Goal: Task Accomplishment & Management: Manage account settings

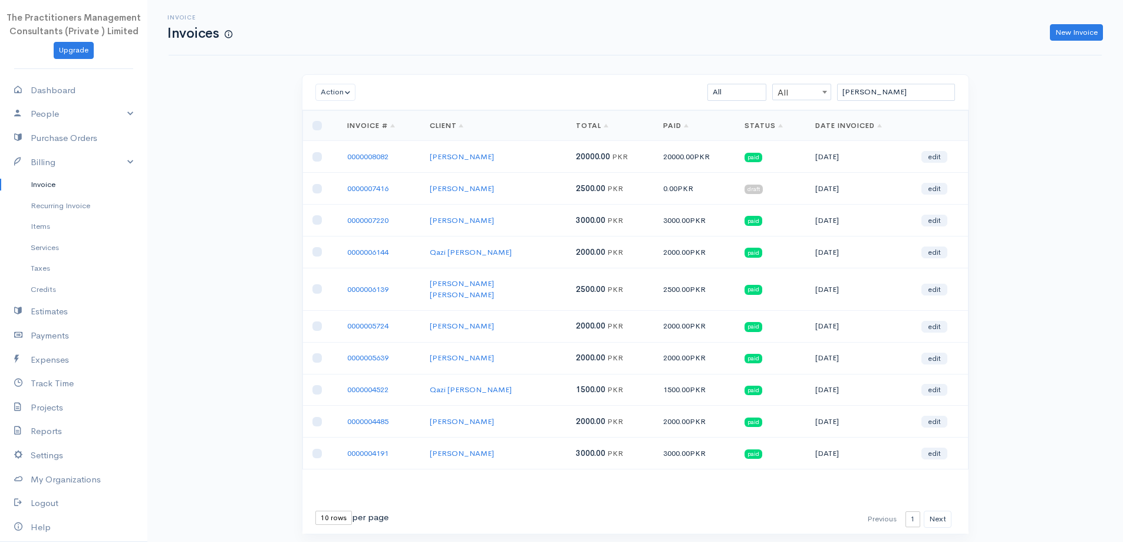
type input "asif ali"
drag, startPoint x: 435, startPoint y: 190, endPoint x: 480, endPoint y: 192, distance: 45.4
click at [480, 192] on td "Asif Ali" at bounding box center [493, 189] width 146 height 32
click at [366, 183] on link "0000007416" at bounding box center [367, 188] width 41 height 10
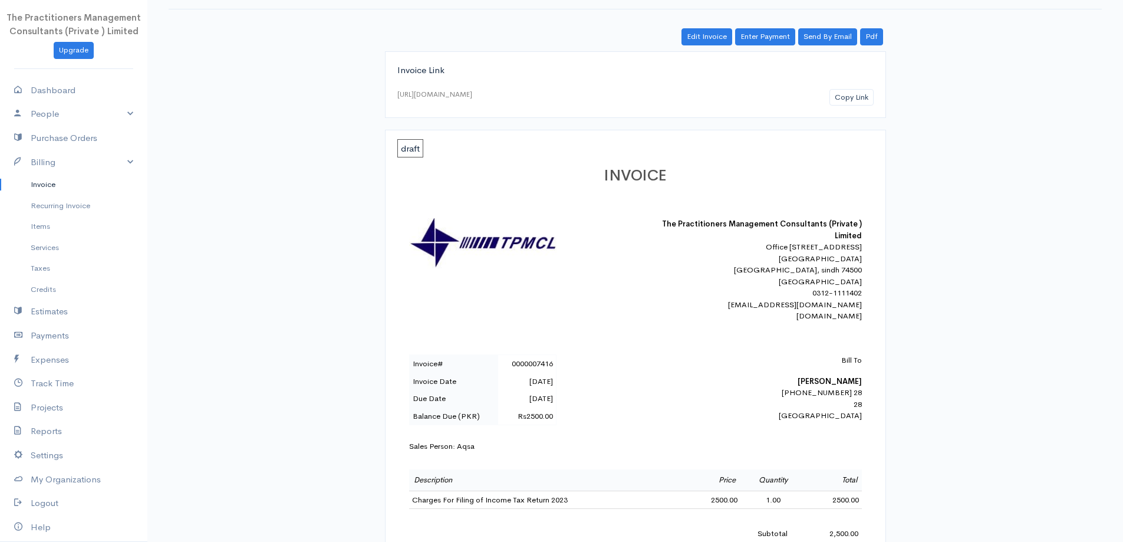
scroll to position [177, 0]
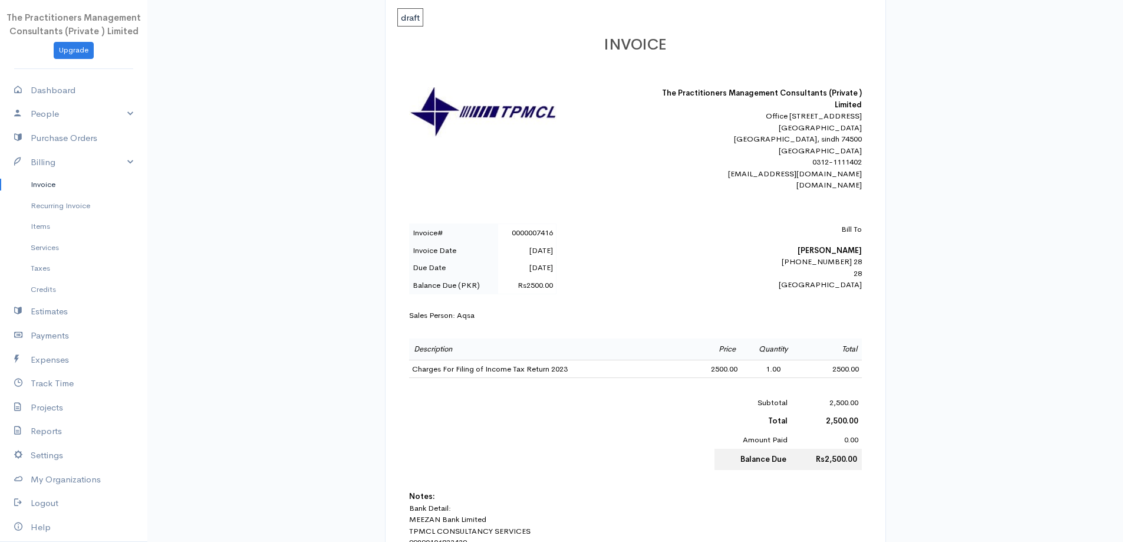
click at [860, 286] on div "Bill To Asif Ali 42201-0555177-9 28 28 Karachi" at bounding box center [759, 256] width 206 height 67
click at [844, 255] on b "Asif Ali" at bounding box center [830, 250] width 64 height 10
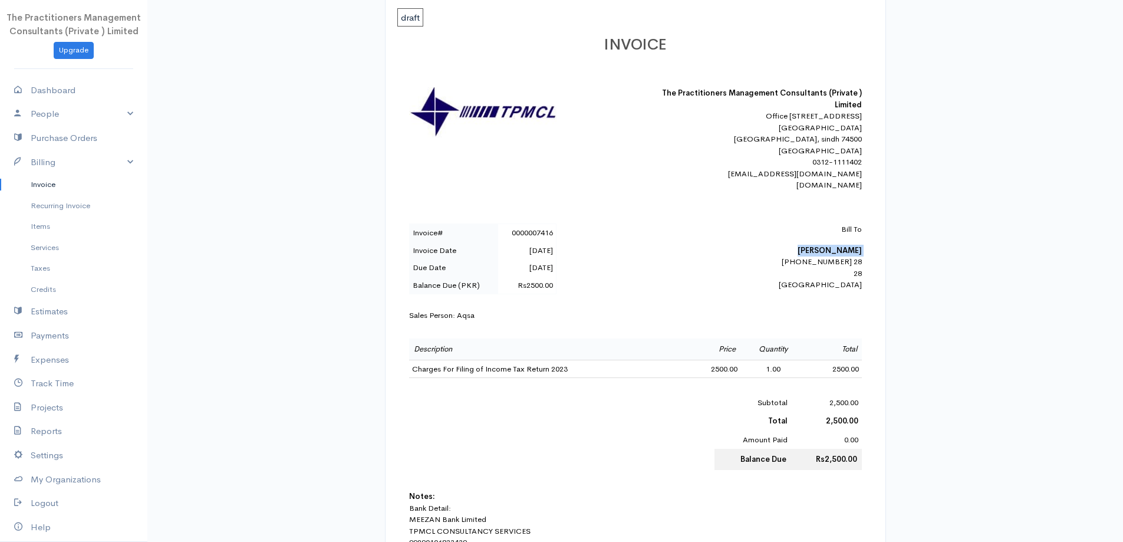
click at [844, 255] on b "Asif Ali" at bounding box center [830, 250] width 64 height 10
click at [855, 286] on div "Bill To Asif Ali 42201-0555177-9 28 28 Karachi" at bounding box center [759, 256] width 206 height 67
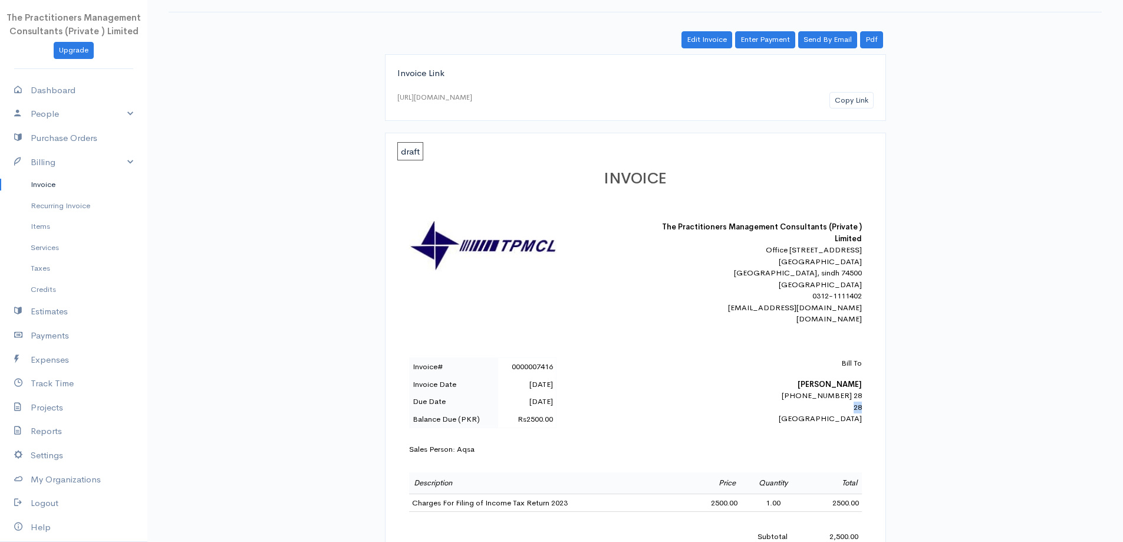
scroll to position [0, 0]
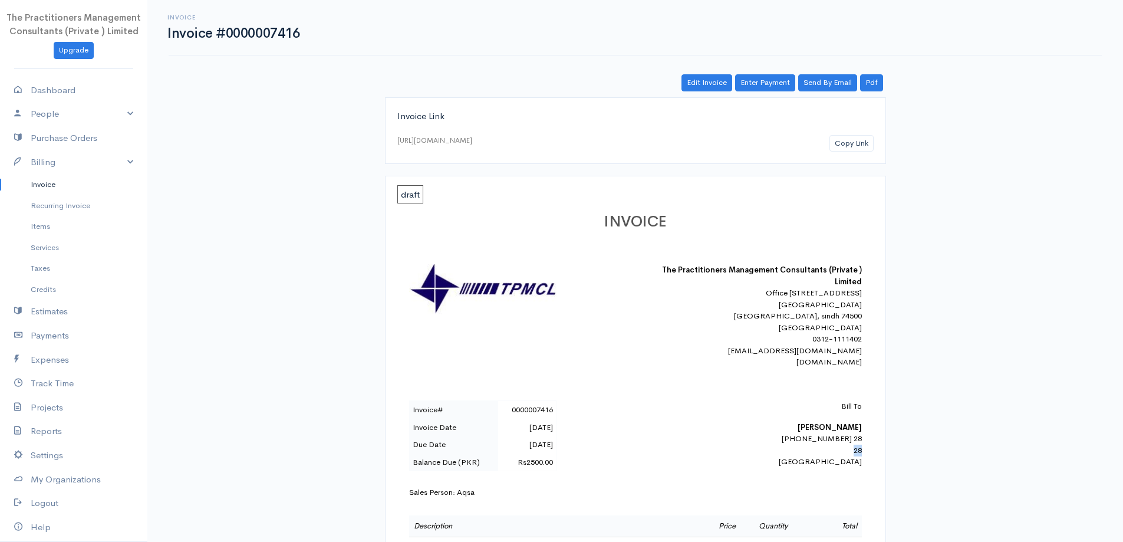
click at [35, 183] on link "Invoice" at bounding box center [73, 184] width 147 height 21
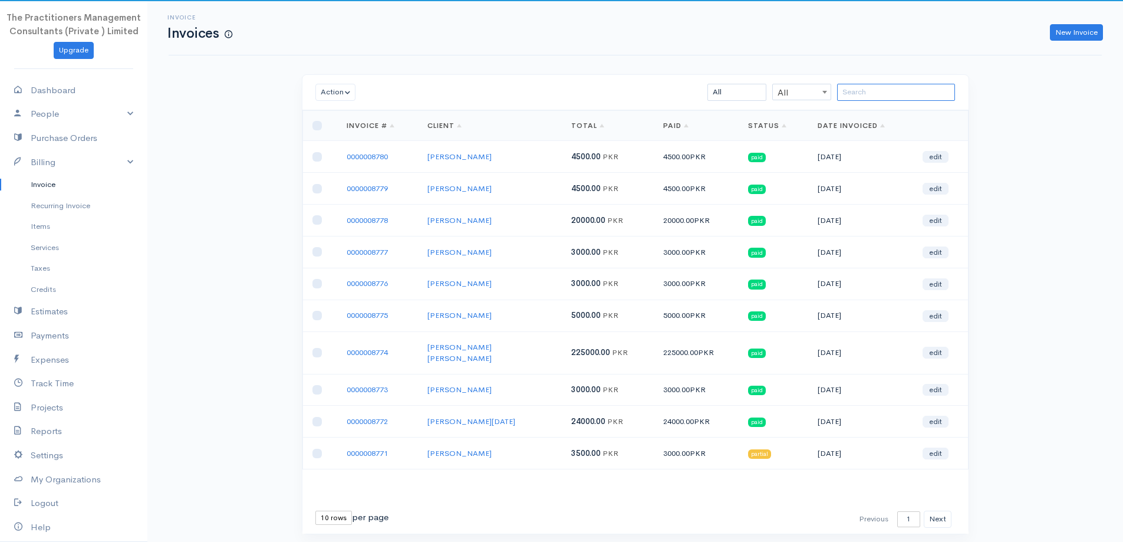
click at [868, 100] on input "search" at bounding box center [896, 92] width 118 height 17
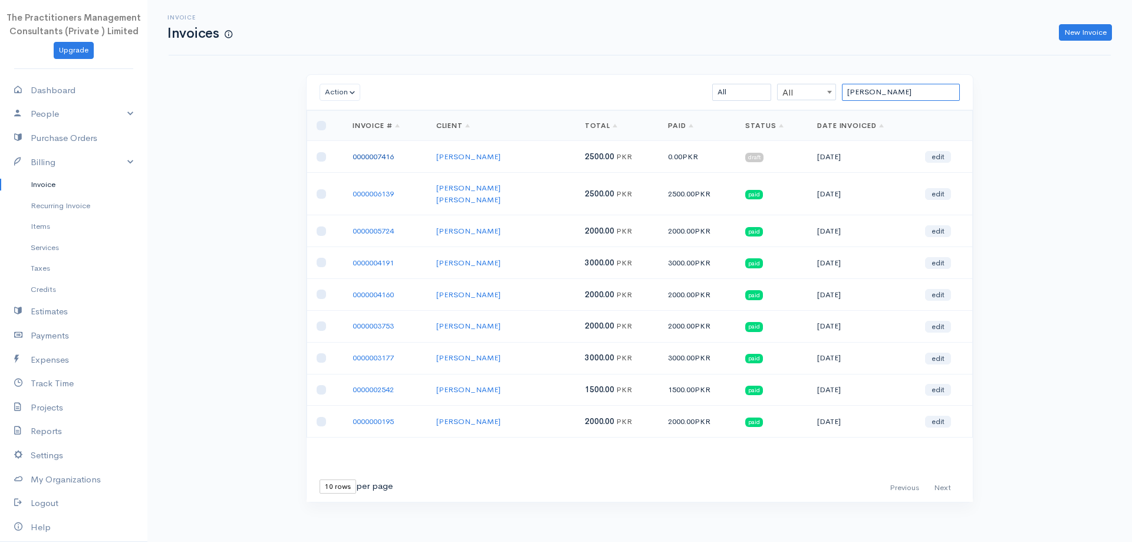
type input "asif ali"
drag, startPoint x: 384, startPoint y: 157, endPoint x: 412, endPoint y: 163, distance: 28.9
click at [412, 163] on td "0000007416" at bounding box center [385, 157] width 84 height 32
drag, startPoint x: 907, startPoint y: 97, endPoint x: 560, endPoint y: 99, distance: 346.7
click at [559, 99] on div "asif ali All All All Draft Viewed Sent Paid Partial Overdue Unpaid/Open" at bounding box center [694, 92] width 544 height 17
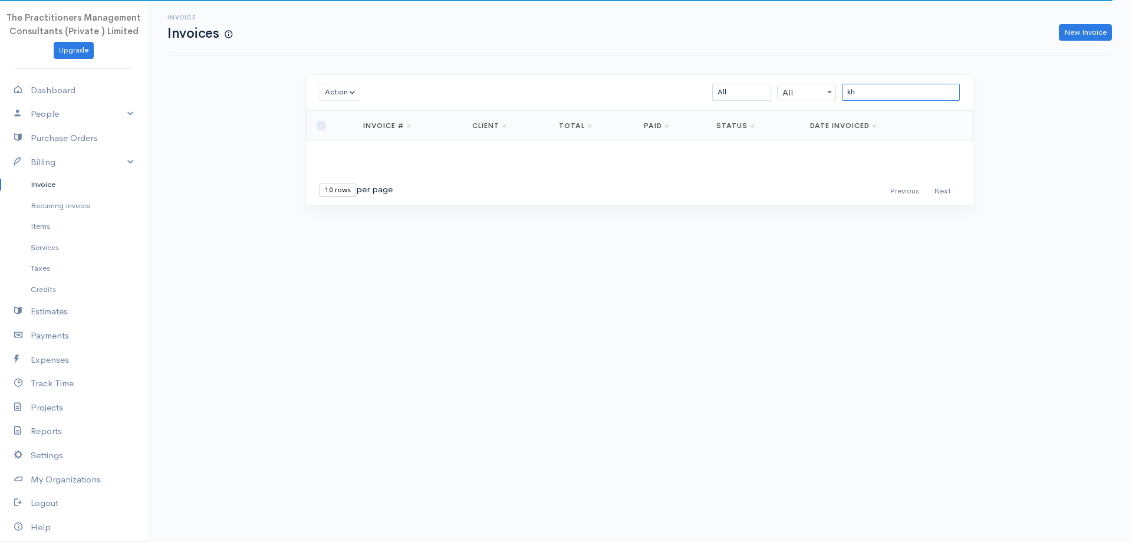
type input "k"
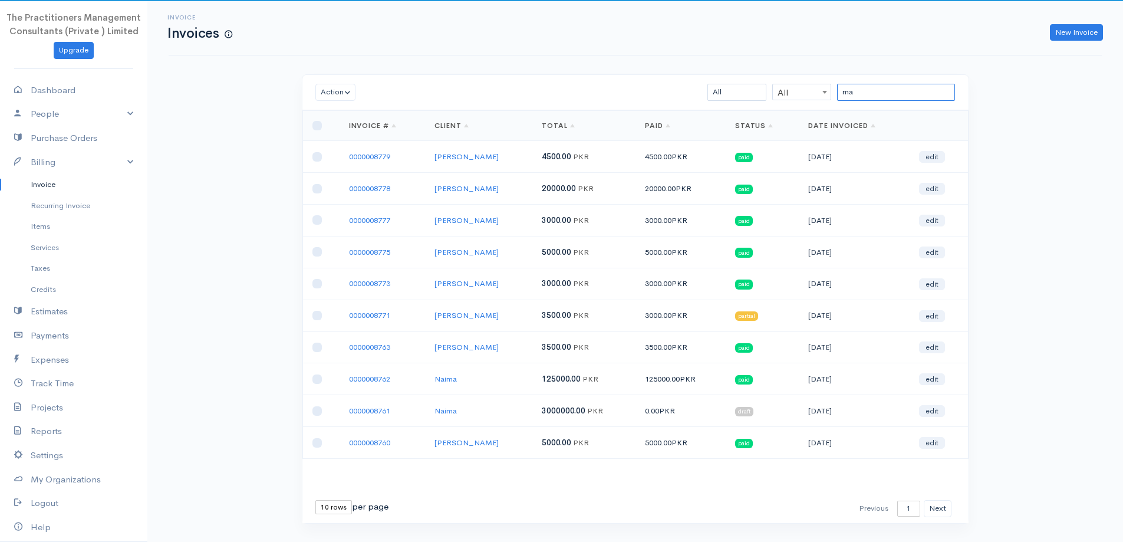
type input "m"
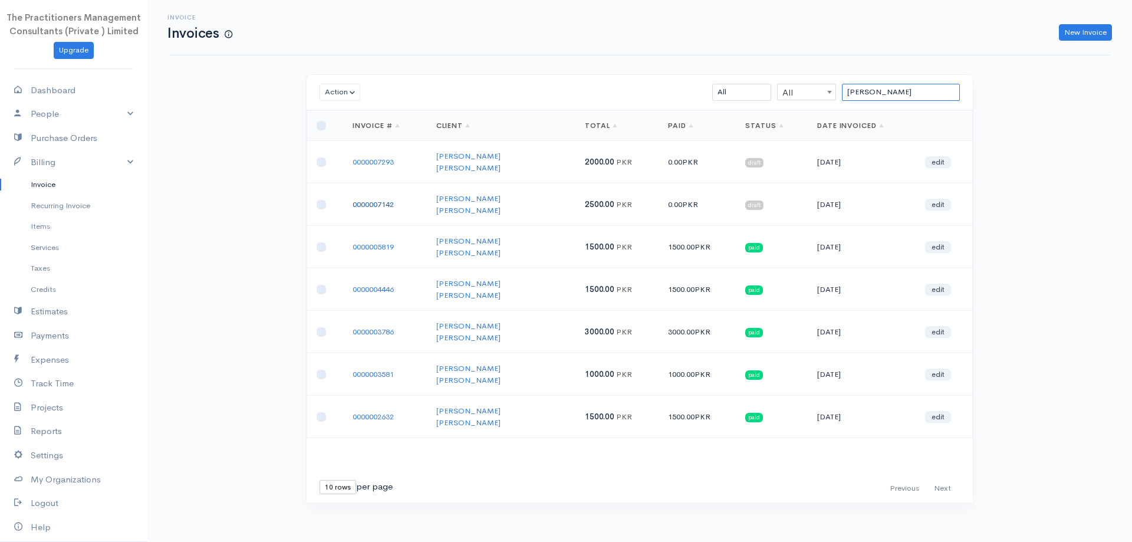
type input "abdul rauf k"
drag, startPoint x: 378, startPoint y: 186, endPoint x: 368, endPoint y: 187, distance: 10.6
click at [368, 199] on link "0000007142" at bounding box center [373, 204] width 41 height 10
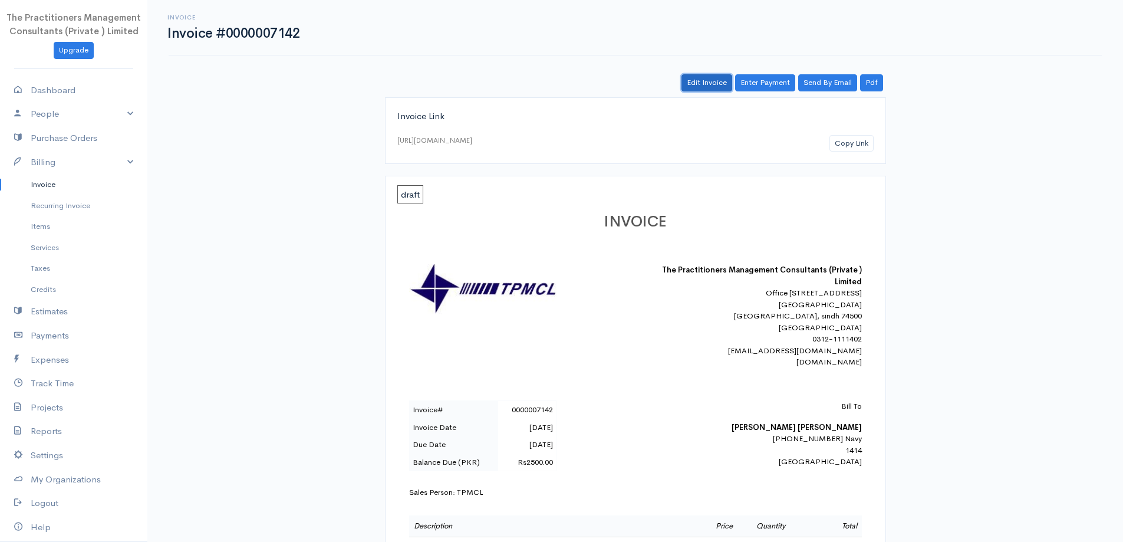
click at [707, 82] on link "Edit Invoice" at bounding box center [707, 82] width 51 height 17
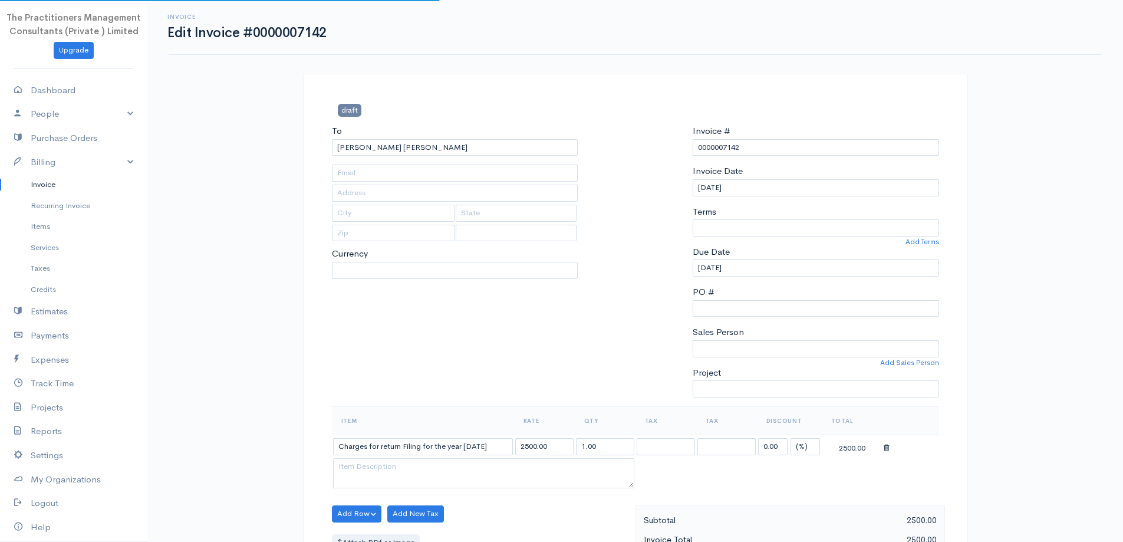
type input "1414"
type input "[GEOGRAPHIC_DATA]"
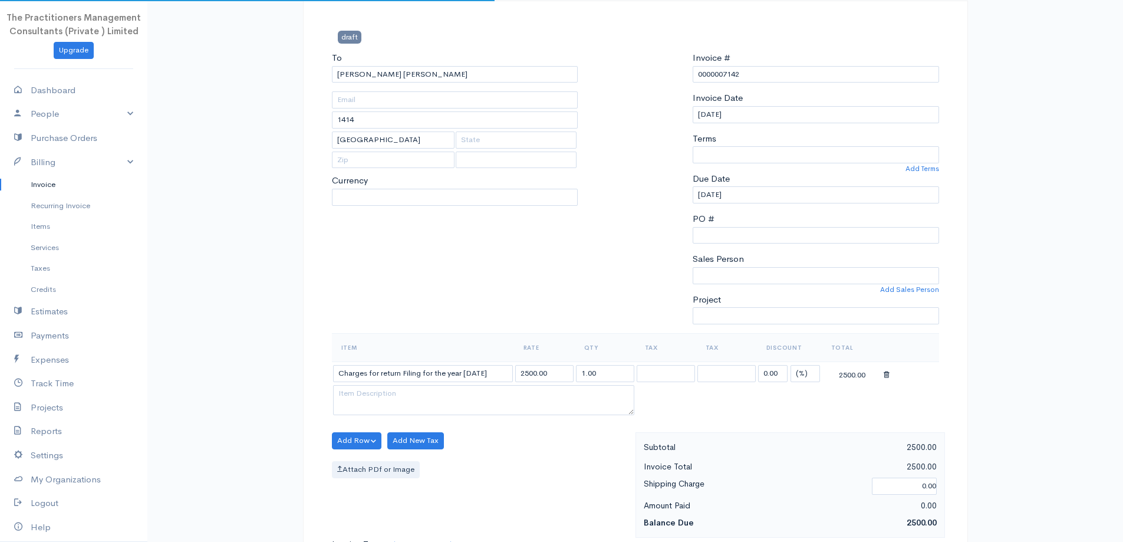
scroll to position [177, 0]
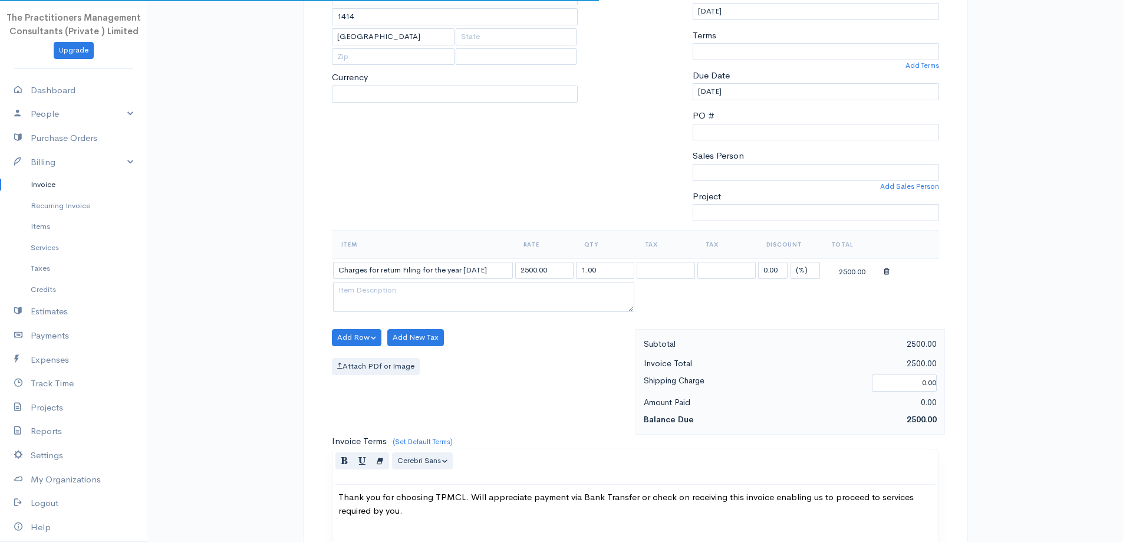
select select
click at [525, 276] on input "2500.00" at bounding box center [544, 270] width 58 height 17
select select "0"
select select "TPMCL"
select select "[GEOGRAPHIC_DATA]"
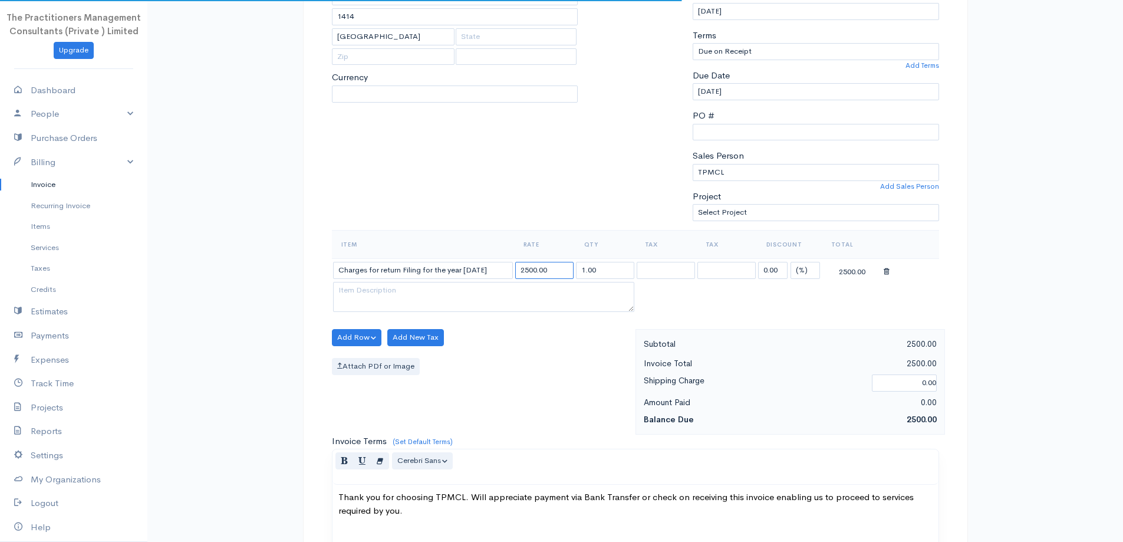
select select "PKR"
click at [527, 274] on input "2500.00" at bounding box center [544, 270] width 58 height 17
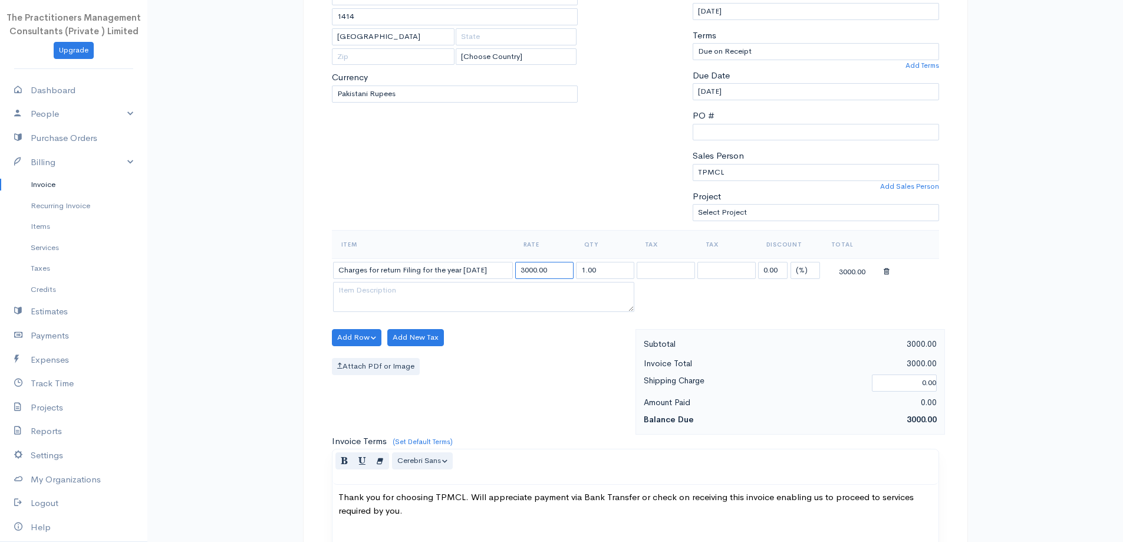
type input "3000.00"
click at [551, 231] on th "Rate" at bounding box center [544, 244] width 61 height 28
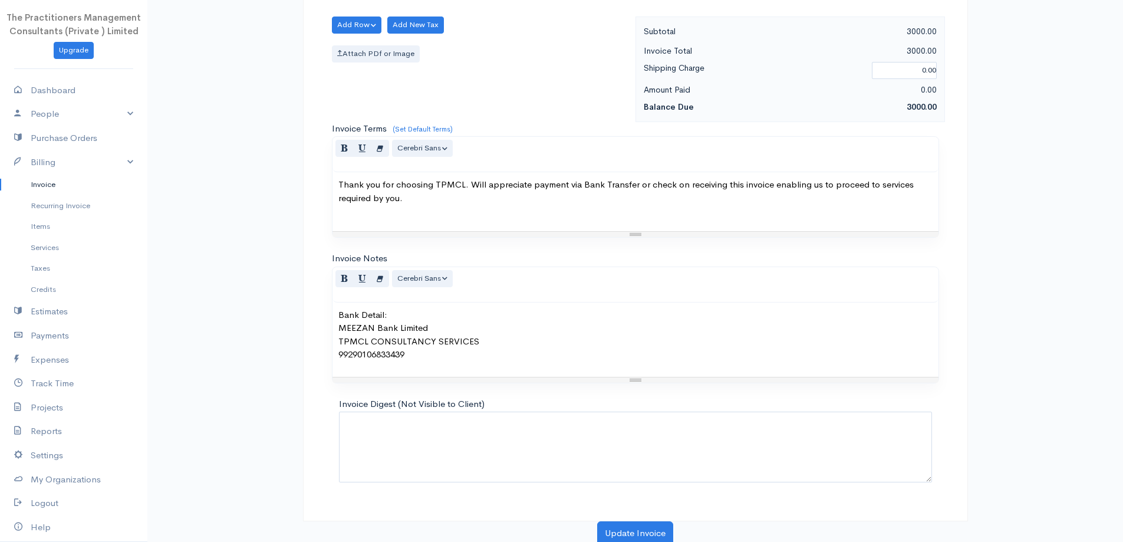
scroll to position [493, 0]
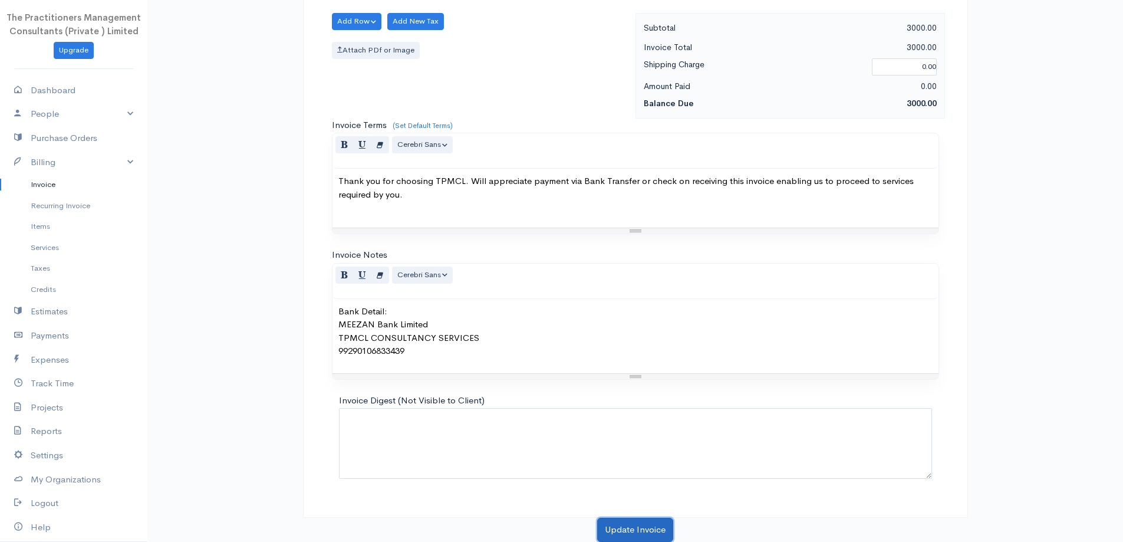
click at [623, 524] on button "Update Invoice" at bounding box center [635, 530] width 76 height 24
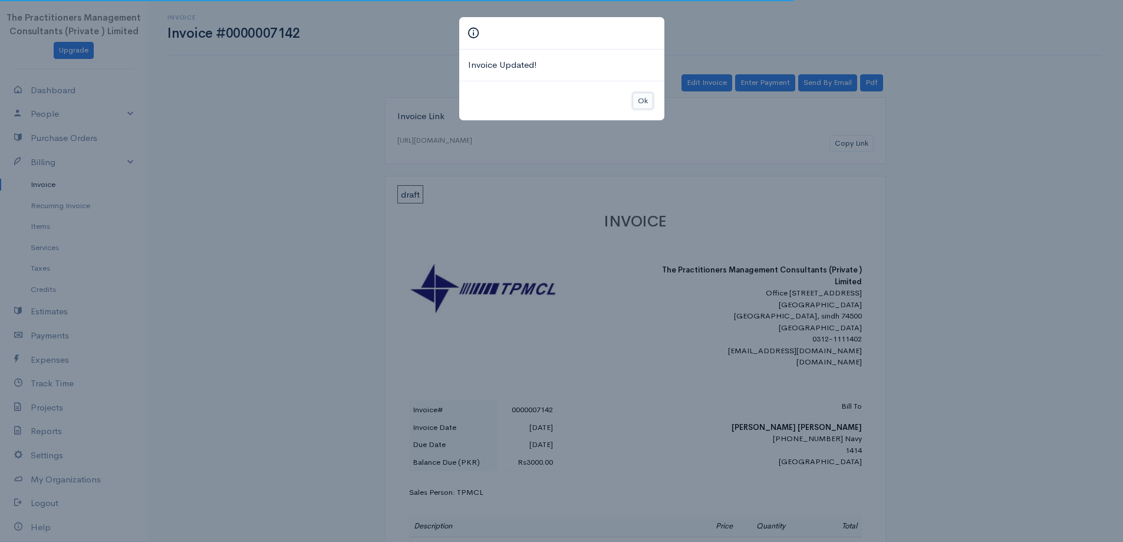
click at [646, 100] on button "Ok" at bounding box center [643, 101] width 21 height 17
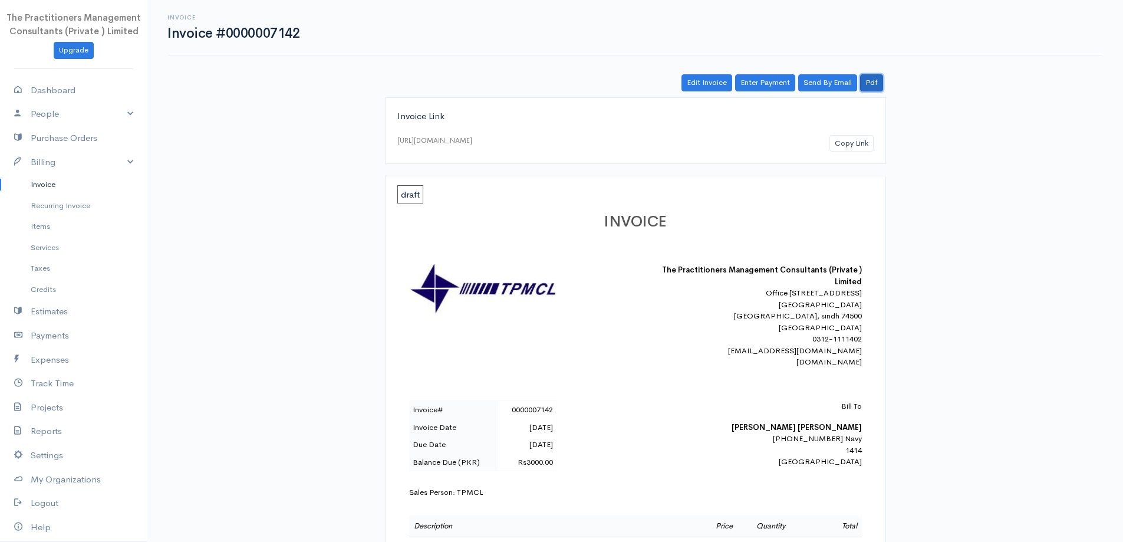
click at [881, 83] on link "Pdf" at bounding box center [871, 82] width 23 height 17
click at [86, 192] on link "Invoice" at bounding box center [73, 184] width 147 height 21
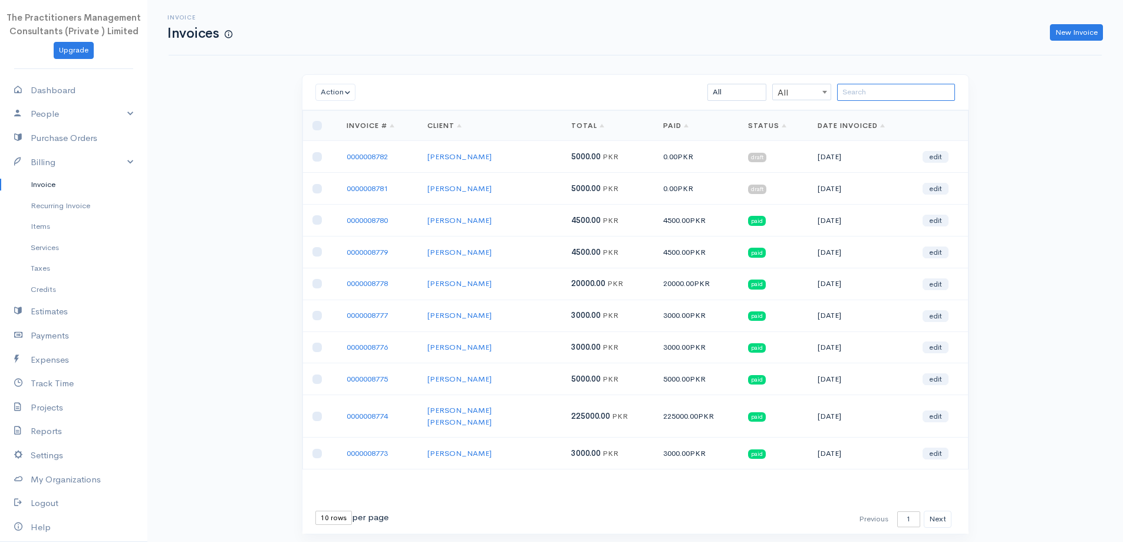
click at [858, 100] on input "search" at bounding box center [896, 92] width 118 height 17
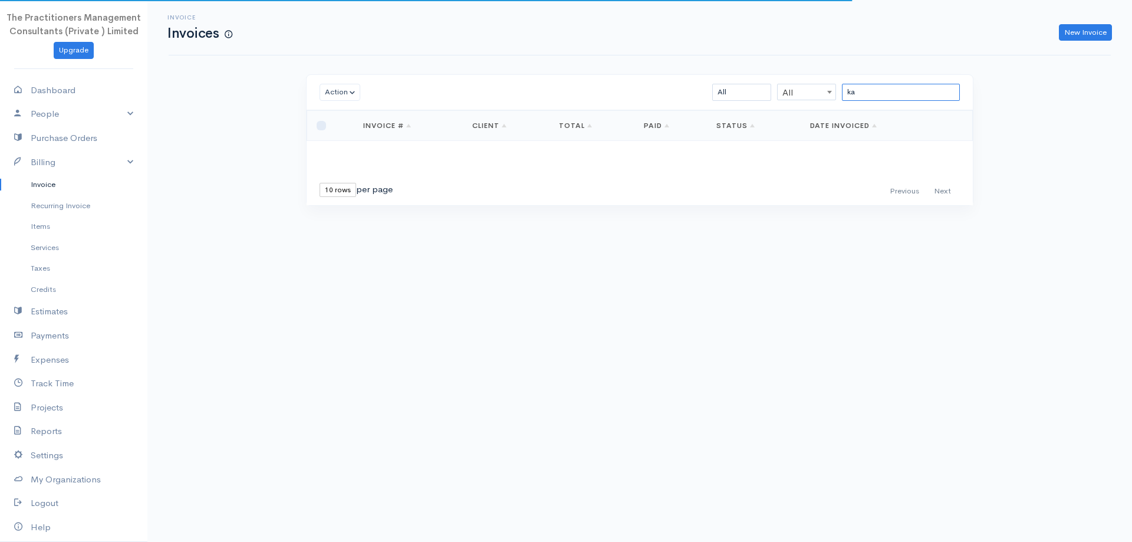
type input "k"
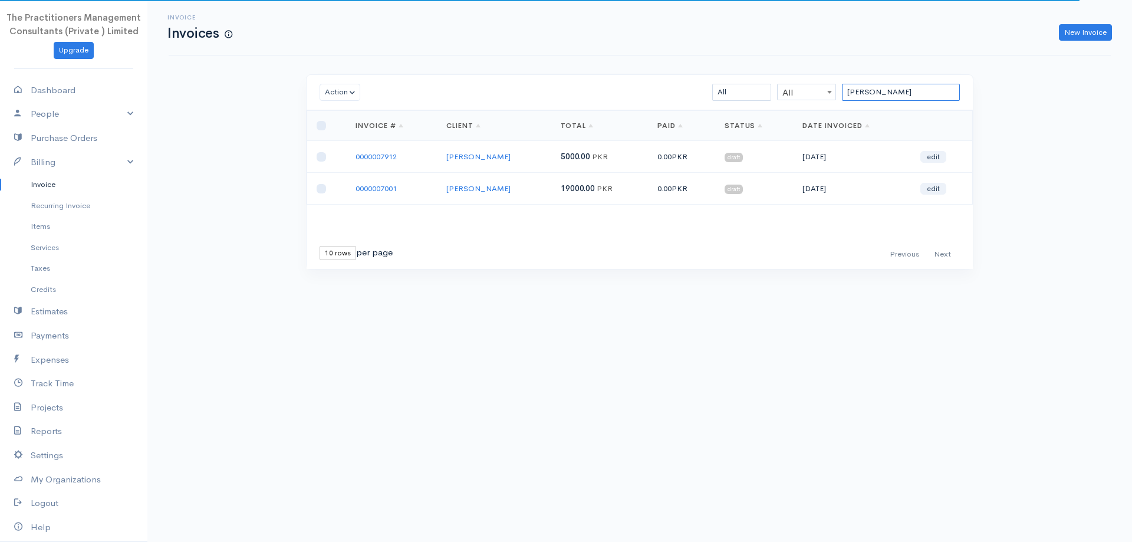
type input "muhammad kamran"
drag, startPoint x: 375, startPoint y: 159, endPoint x: 936, endPoint y: 97, distance: 564.1
click at [936, 97] on input "muhammad kamran" at bounding box center [901, 92] width 118 height 17
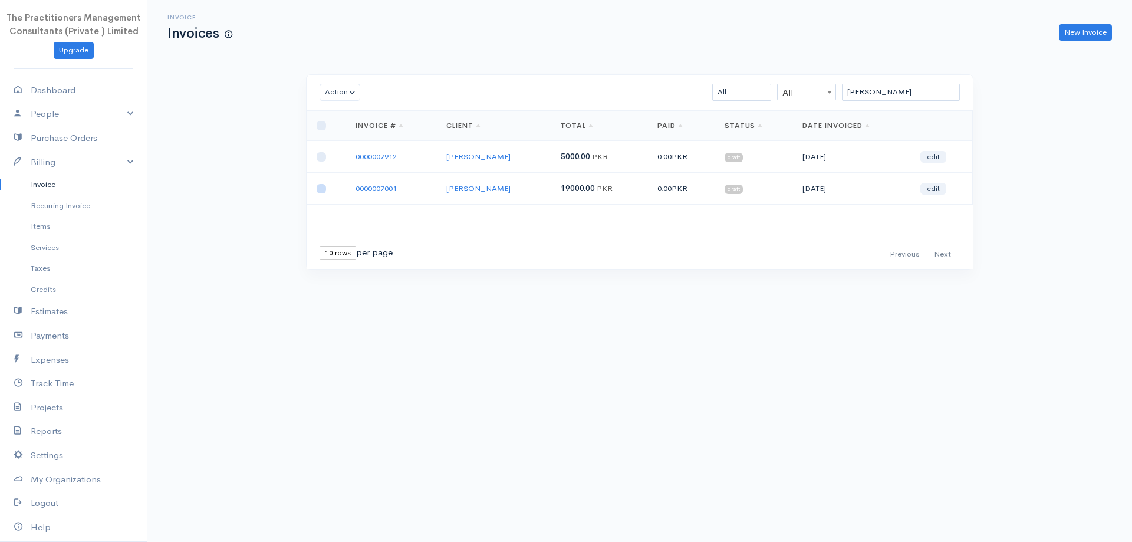
click at [322, 189] on input "checkbox" at bounding box center [321, 188] width 9 height 9
checkbox input "true"
click at [347, 98] on button "Action" at bounding box center [340, 92] width 41 height 17
click at [367, 159] on link "Download PDF" at bounding box center [366, 157] width 93 height 21
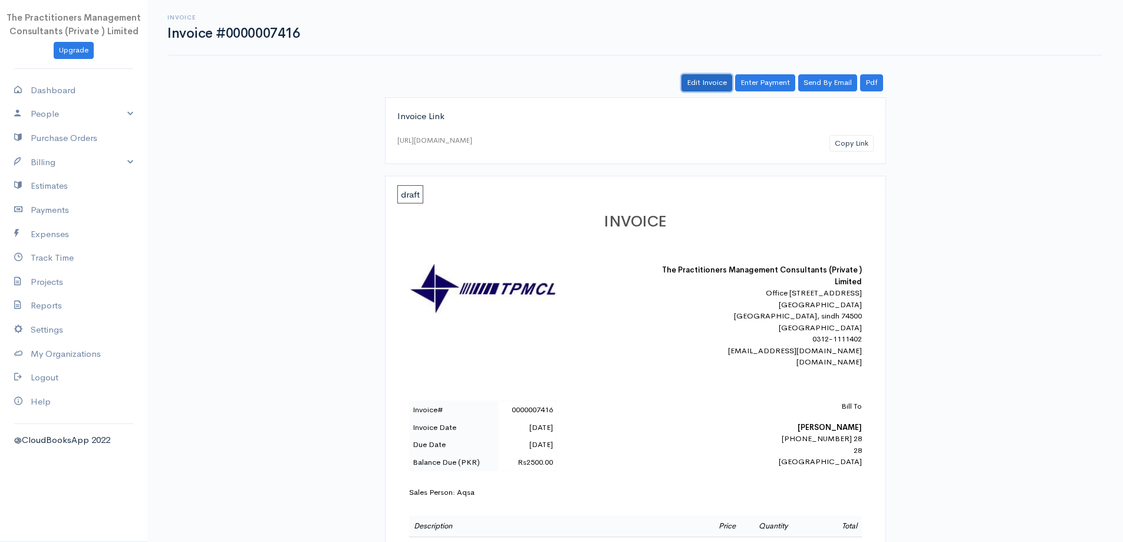
click at [728, 88] on link "Edit Invoice" at bounding box center [707, 82] width 51 height 17
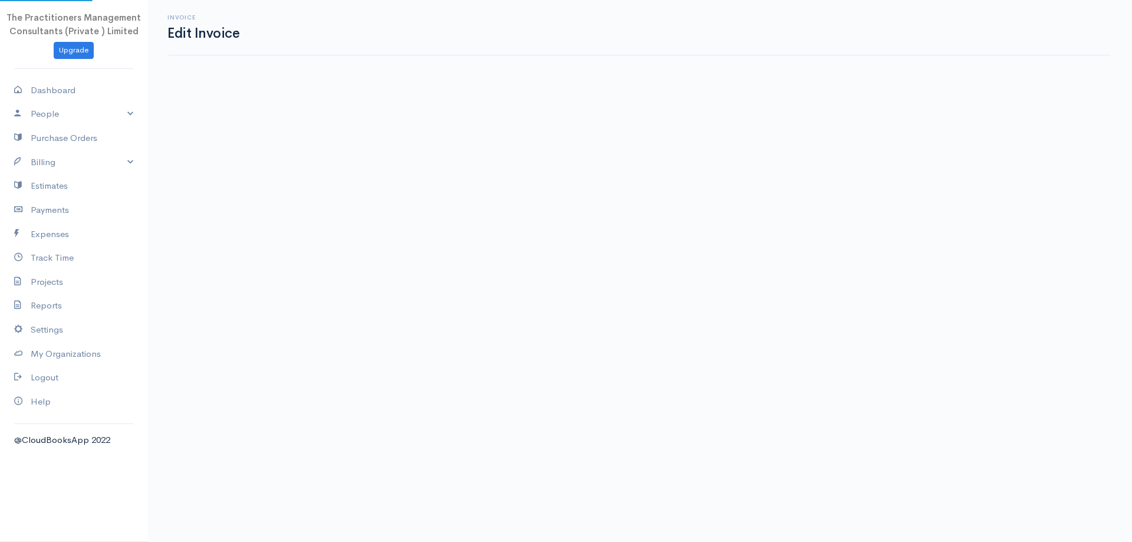
select select "Aqsa"
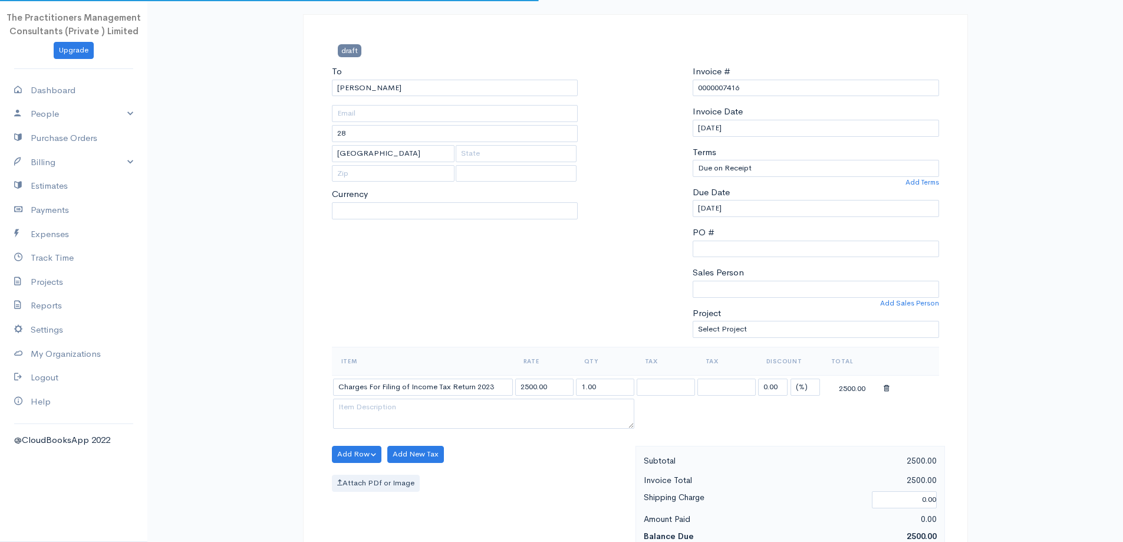
select select "[GEOGRAPHIC_DATA]"
select select "PKR"
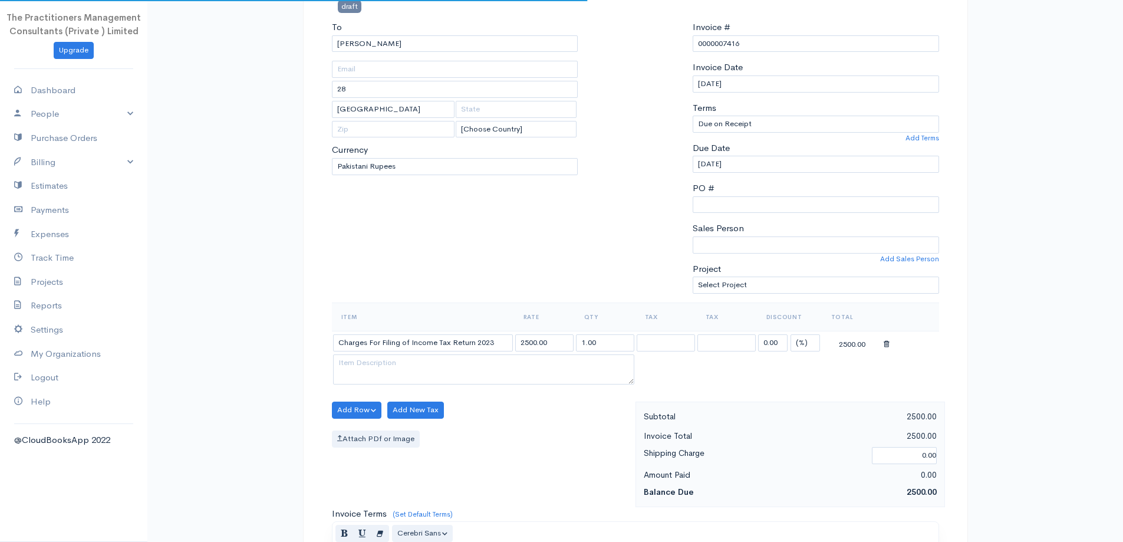
scroll to position [118, 0]
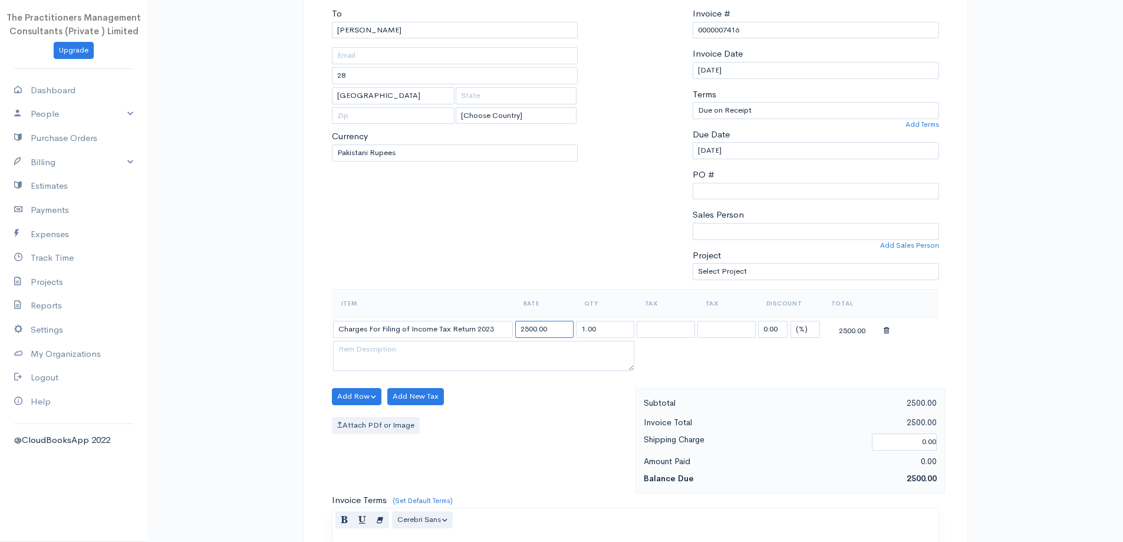
click at [521, 330] on input "2500.00" at bounding box center [544, 329] width 58 height 17
click at [524, 329] on input "2500.00" at bounding box center [544, 329] width 58 height 17
type input "3000.00"
click at [619, 282] on div at bounding box center [635, 148] width 103 height 282
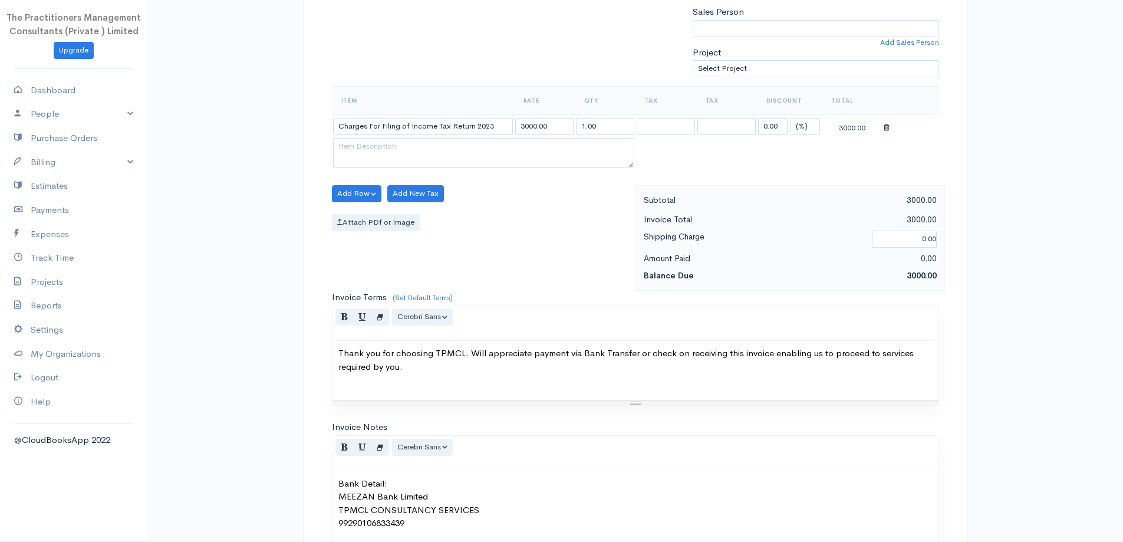
scroll to position [493, 0]
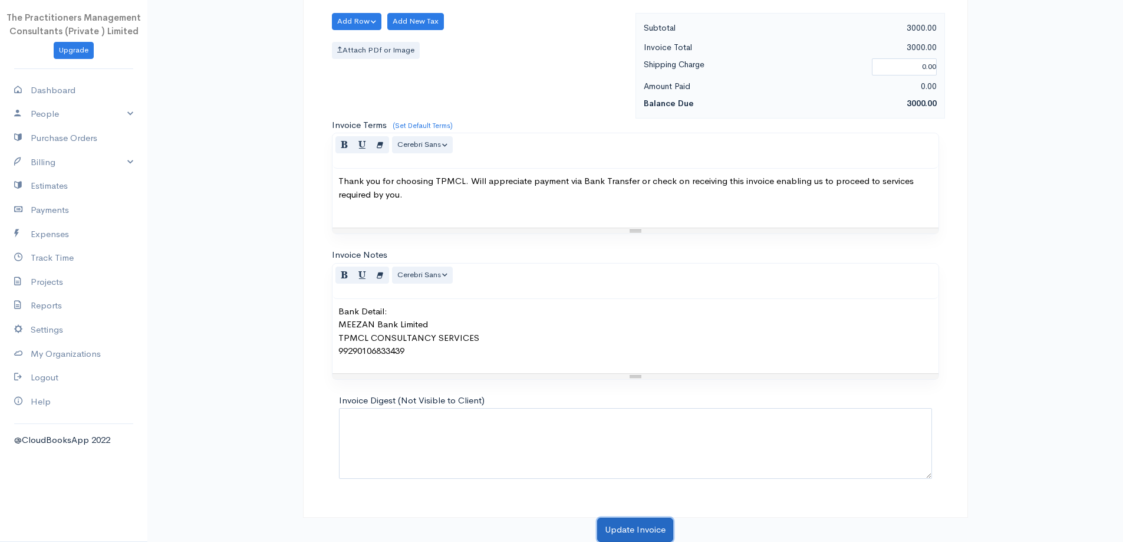
click at [661, 522] on button "Update Invoice" at bounding box center [635, 530] width 76 height 24
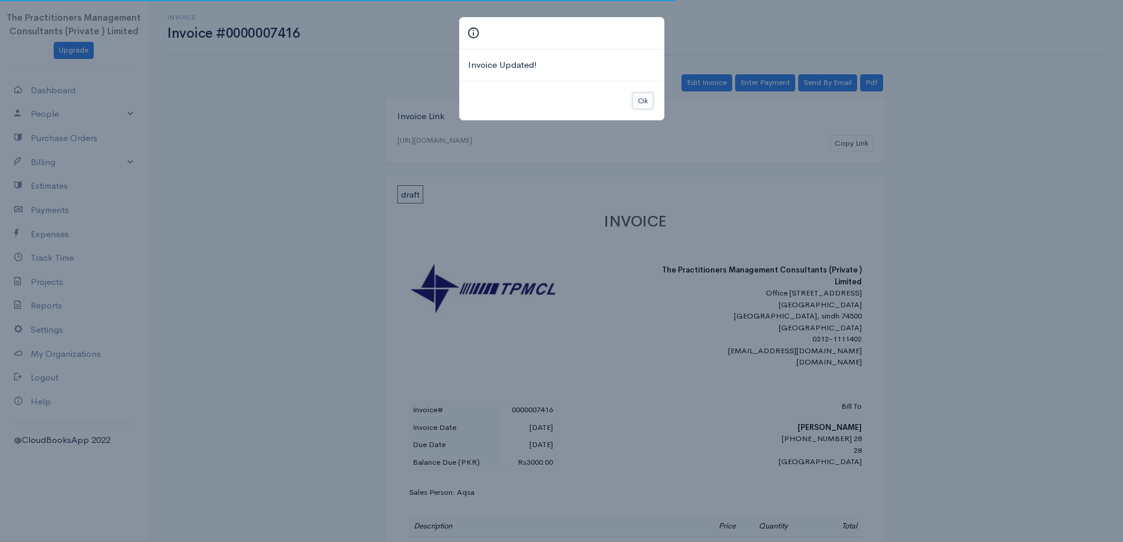
click at [643, 103] on button "Ok" at bounding box center [643, 101] width 21 height 17
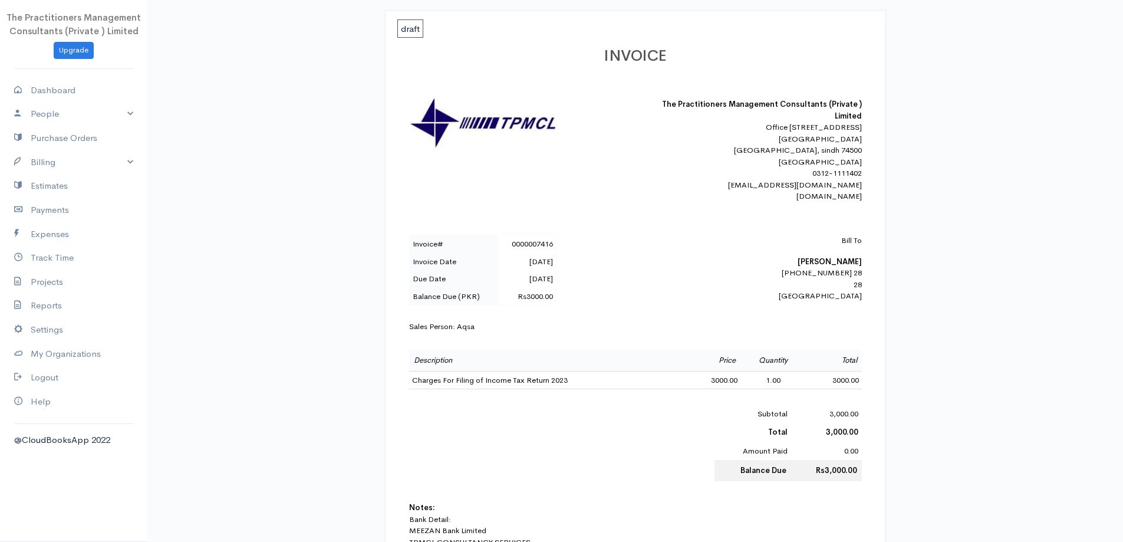
scroll to position [177, 0]
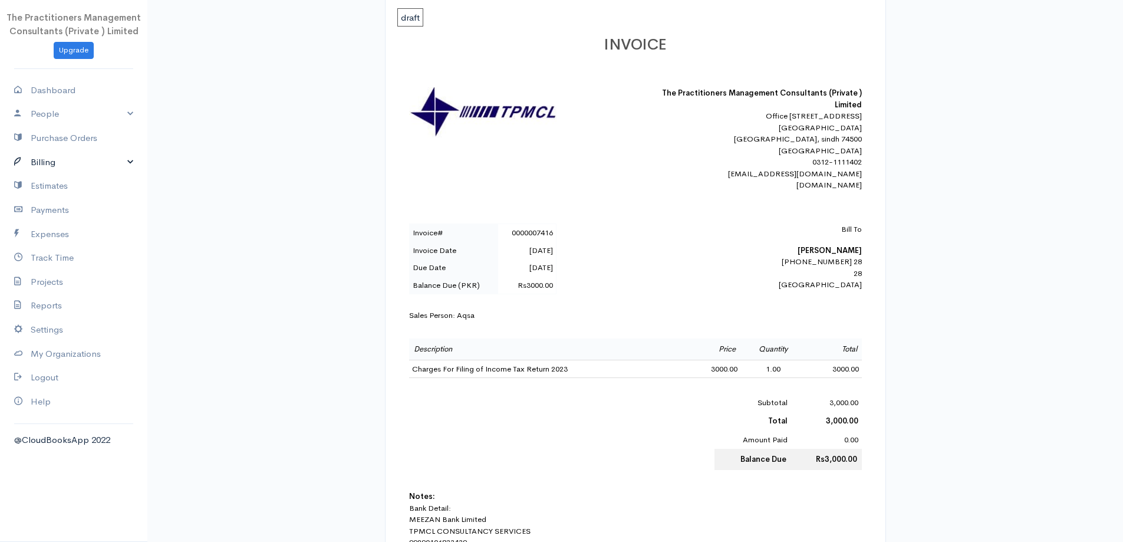
click at [39, 167] on link "Billing" at bounding box center [73, 162] width 147 height 24
click at [39, 182] on link "Invoice" at bounding box center [73, 184] width 147 height 21
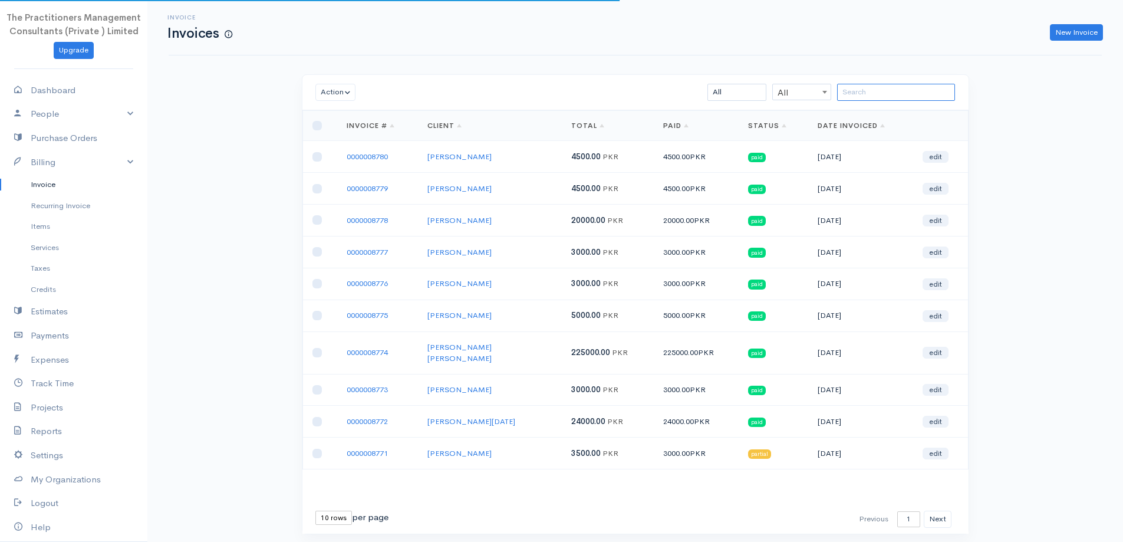
click at [863, 95] on input "search" at bounding box center [896, 92] width 118 height 17
click at [1055, 42] on div "Invoice Invoices New Invoice" at bounding box center [635, 27] width 933 height 55
click at [1074, 37] on link "New Invoice" at bounding box center [1076, 32] width 53 height 17
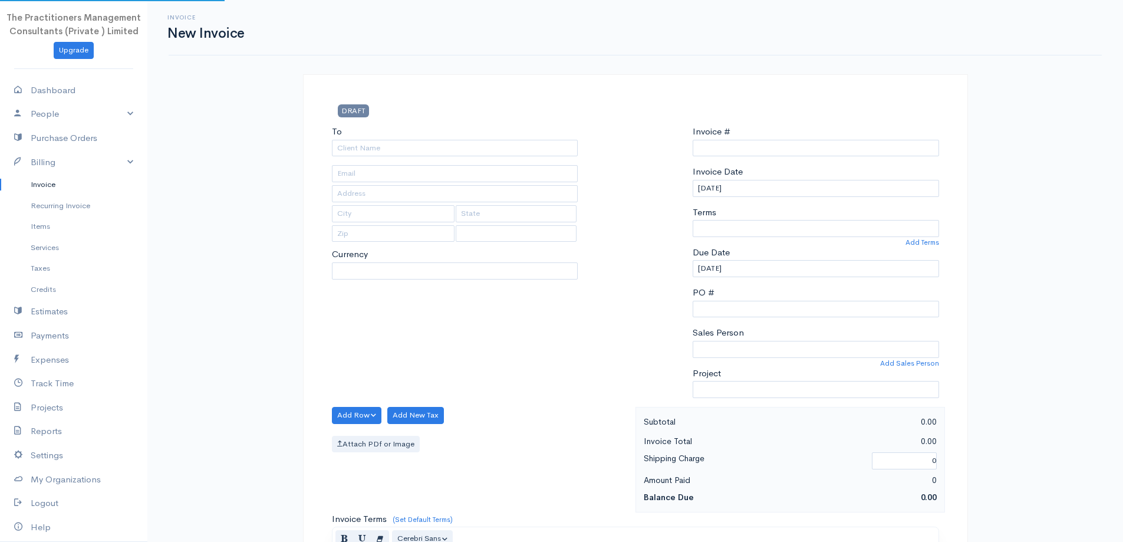
select select "PKR"
type input "0000008781"
select select "[GEOGRAPHIC_DATA]"
click at [464, 144] on input "To" at bounding box center [455, 148] width 246 height 17
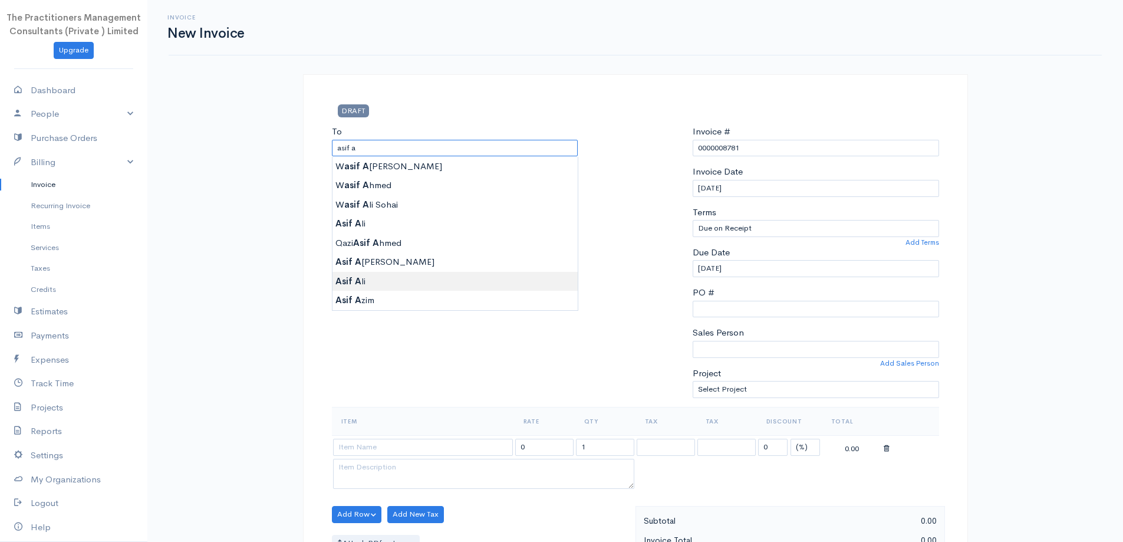
type input "Asif Ali"
click at [439, 280] on body "The Practitioners Management Consultants (Private ) Limited Upgrade Dashboard P…" at bounding box center [561, 517] width 1123 height 1035
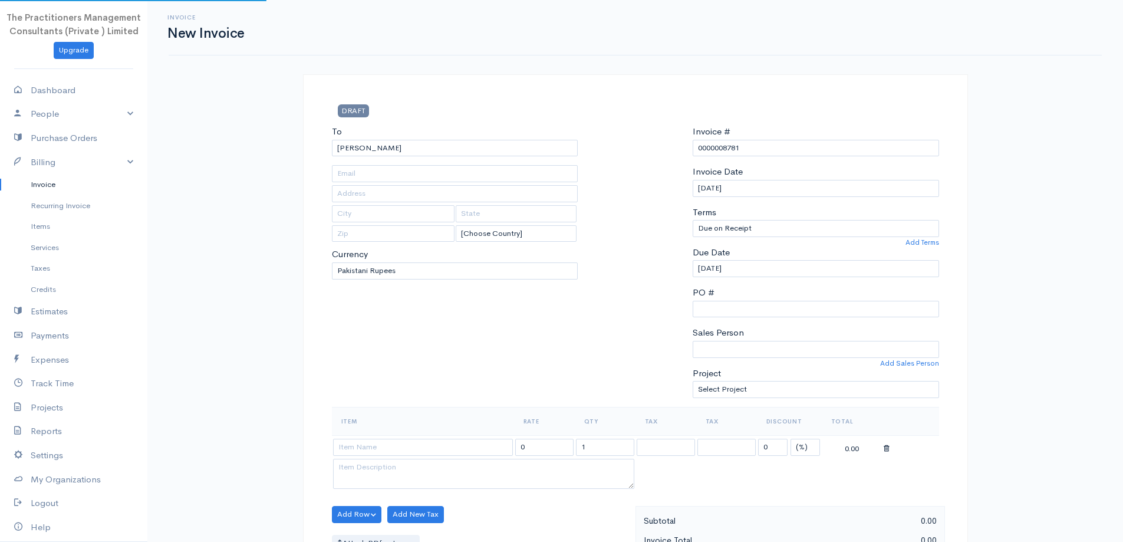
type input "28"
type input "[GEOGRAPHIC_DATA]"
click at [416, 153] on input "Asif Ali" at bounding box center [455, 148] width 246 height 17
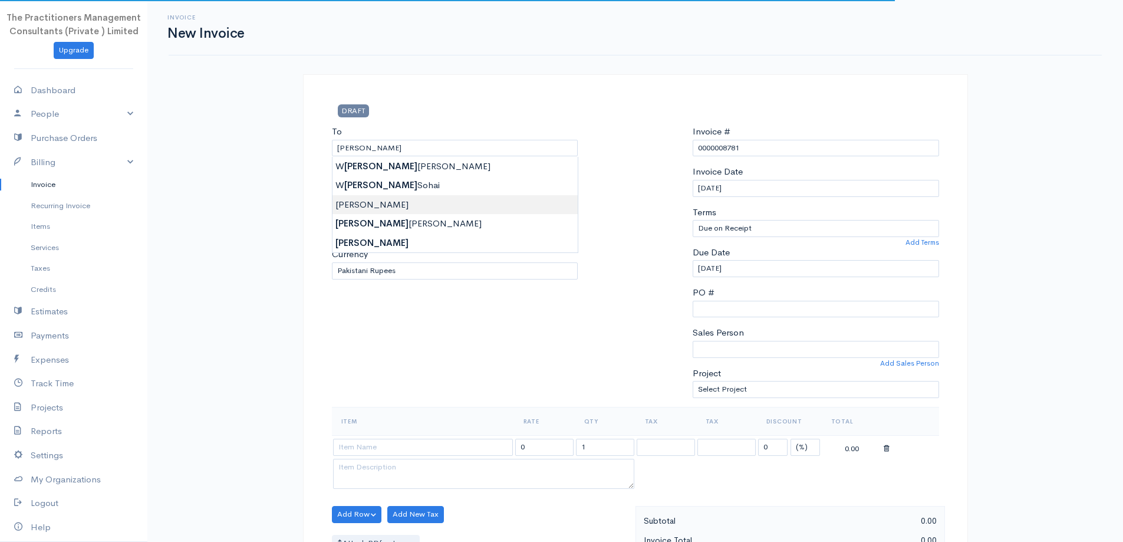
type input "Asif Ali"
click at [414, 200] on body "The Practitioners Management Consultants (Private ) Limited Upgrade Dashboard P…" at bounding box center [561, 517] width 1123 height 1035
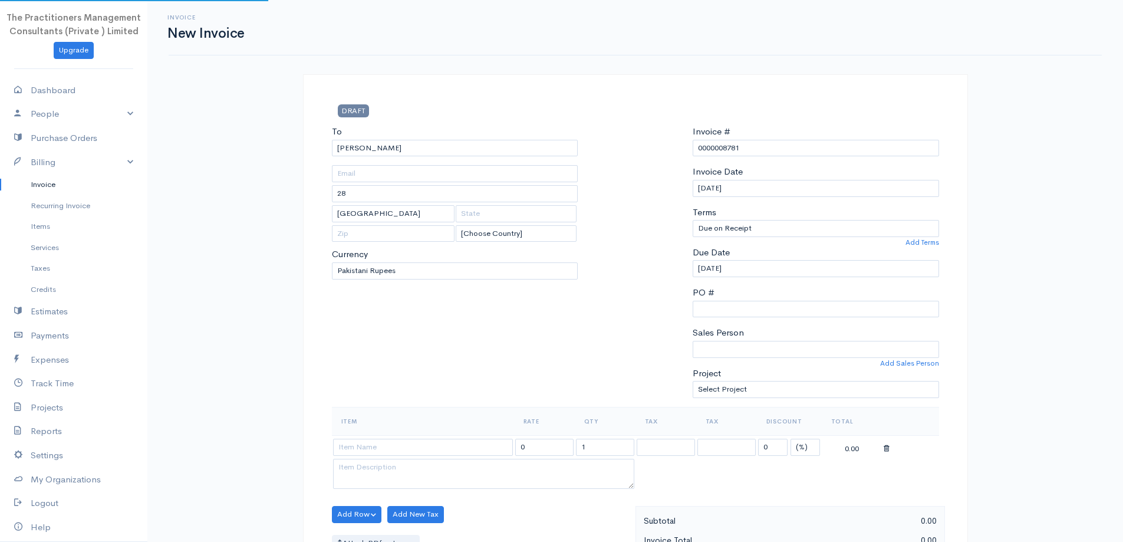
type input "1796"
click at [403, 148] on input "Asif Ali" at bounding box center [455, 148] width 246 height 17
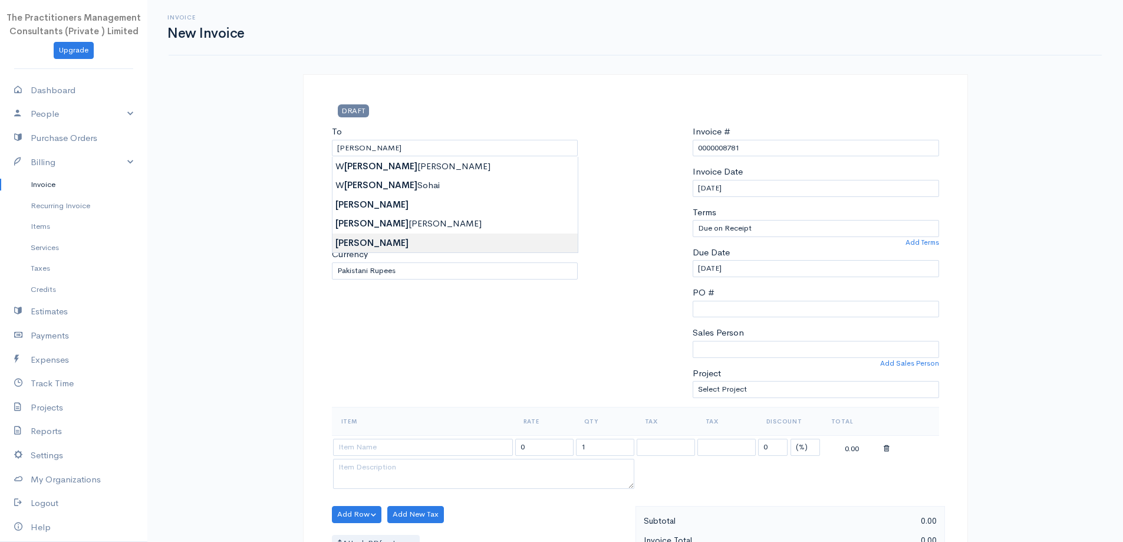
type input "Asif Ali"
click at [437, 244] on body "The Practitioners Management Consultants (Private ) Limited Upgrade Dashboard P…" at bounding box center [561, 517] width 1123 height 1035
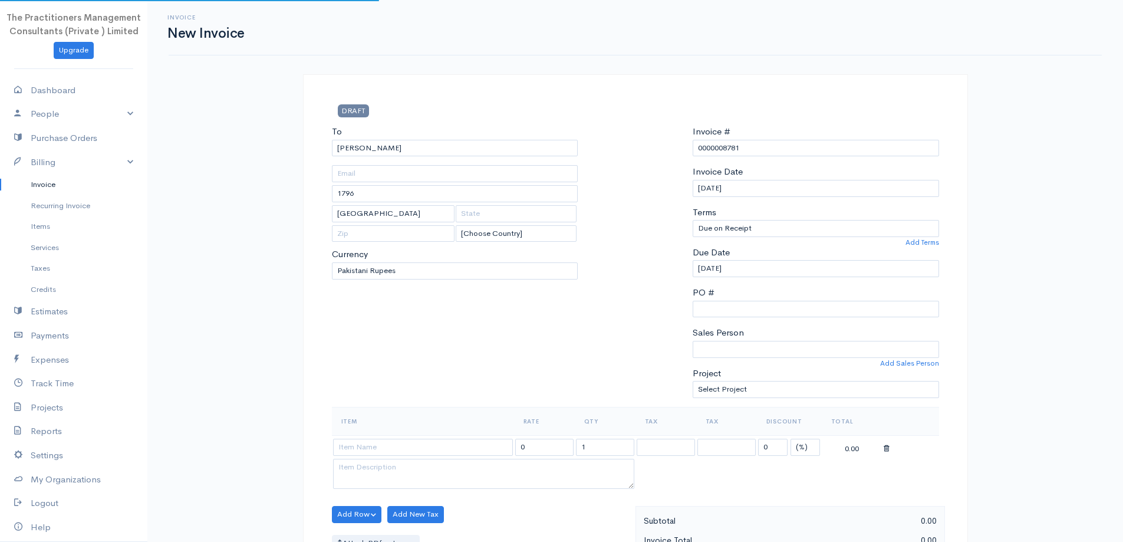
type input "28"
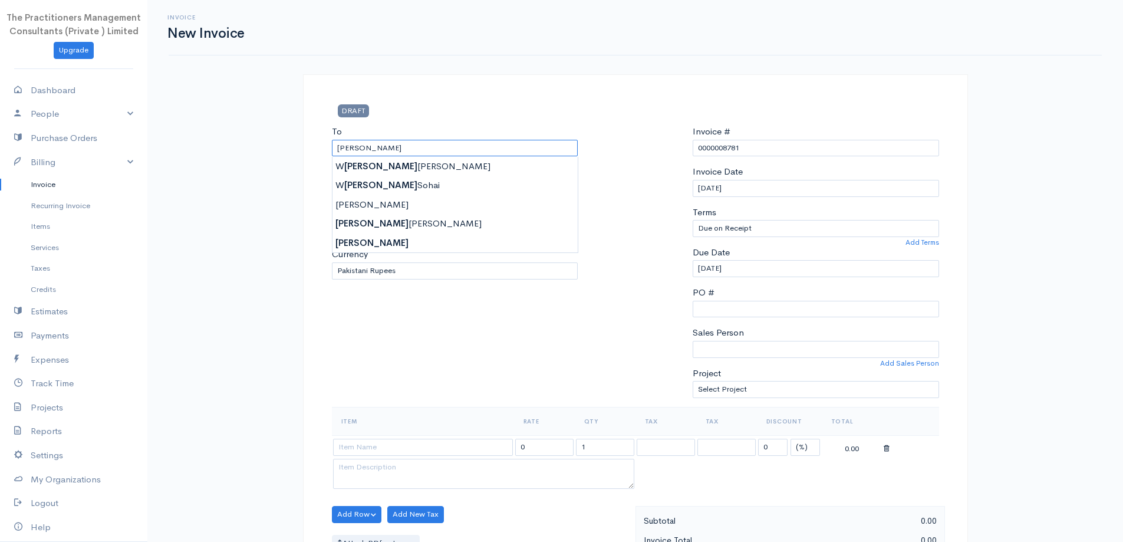
click at [409, 150] on input "Asif Ali" at bounding box center [455, 148] width 246 height 17
type input "Asif Ali"
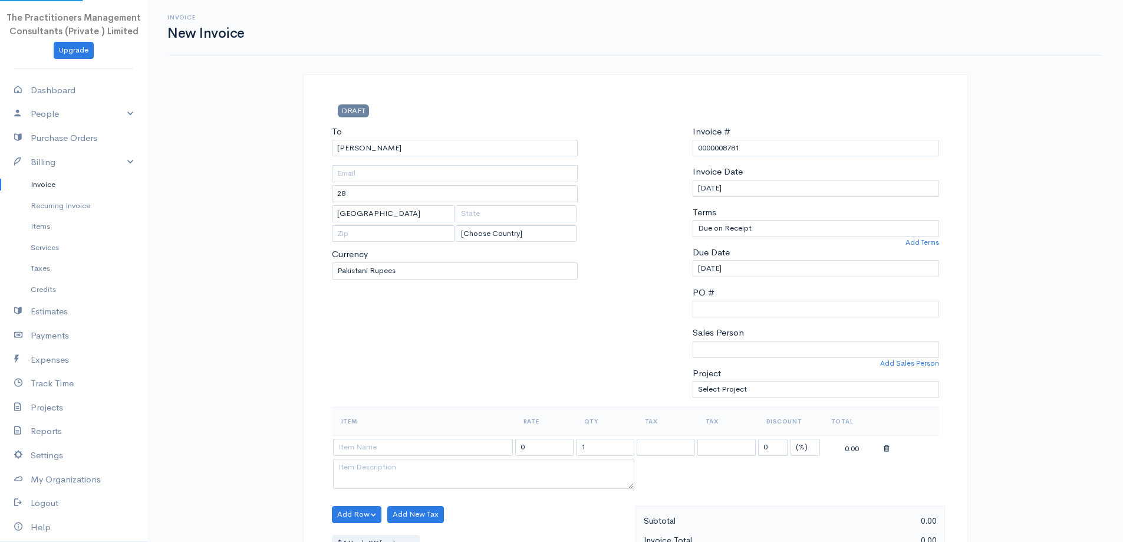
click at [397, 203] on body "The Practitioners Management Consultants (Private ) Limited Upgrade Dashboard P…" at bounding box center [561, 517] width 1123 height 1035
type input "1796"
click at [378, 190] on input "1796" at bounding box center [455, 193] width 246 height 17
click at [370, 151] on input "Asif Ali" at bounding box center [455, 148] width 246 height 17
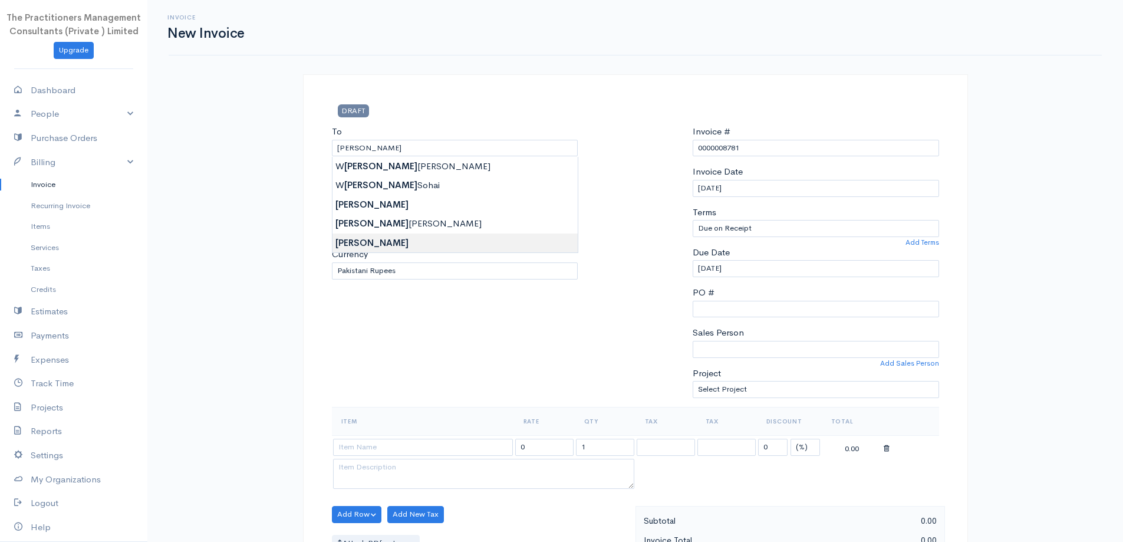
type input "Asif Ali"
click at [388, 235] on body "The Practitioners Management Consultants (Private ) Limited Upgrade Dashboard P…" at bounding box center [561, 517] width 1123 height 1035
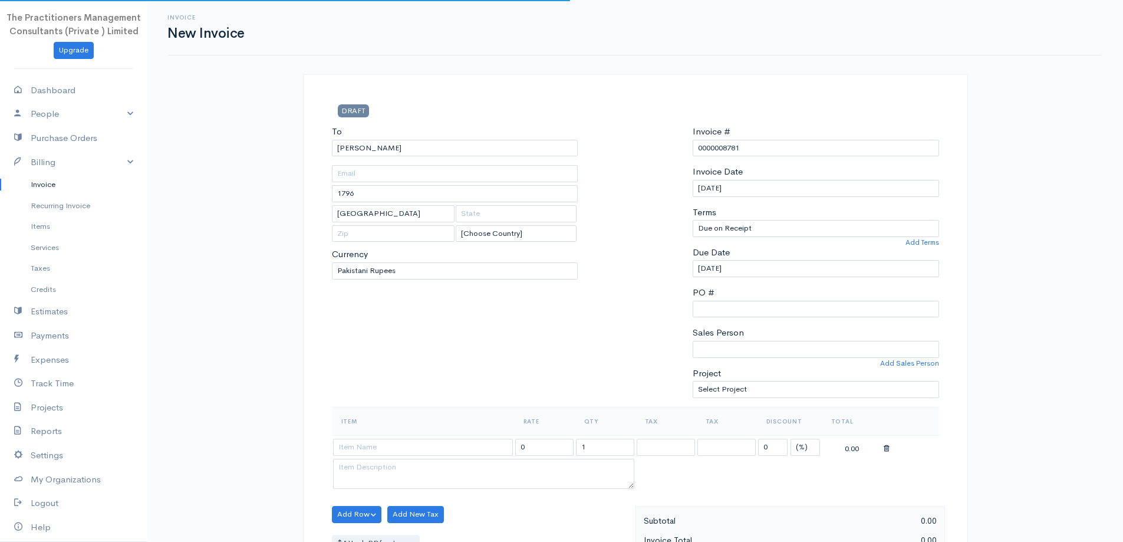
type input "28"
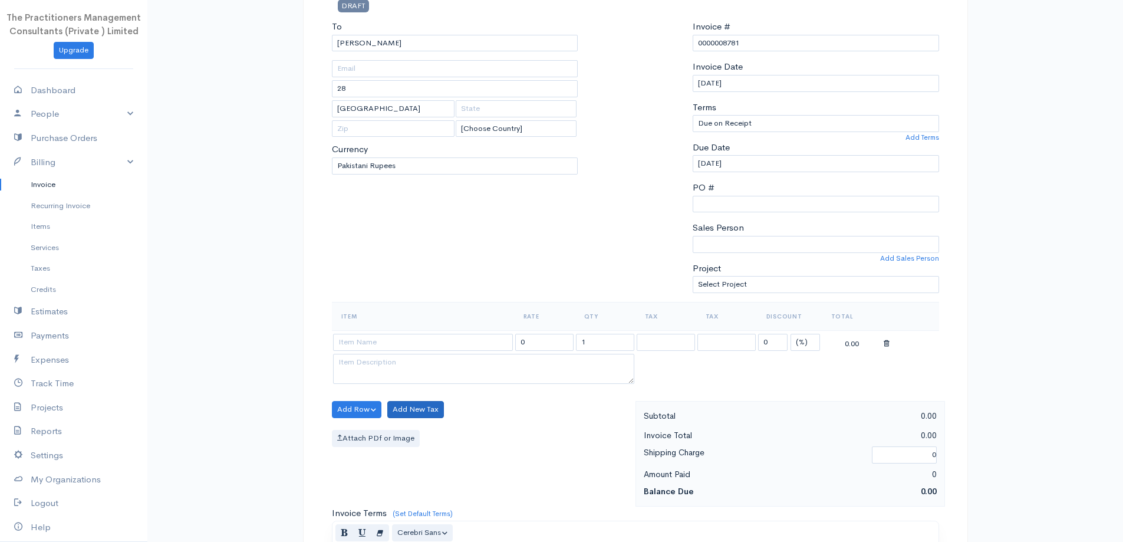
scroll to position [236, 0]
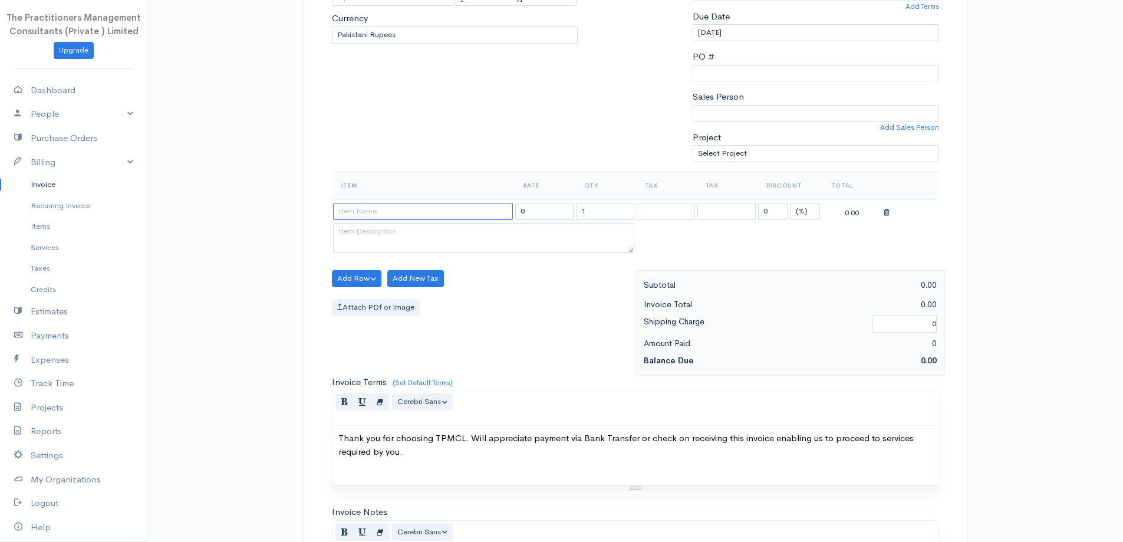
click at [388, 209] on input at bounding box center [423, 211] width 180 height 17
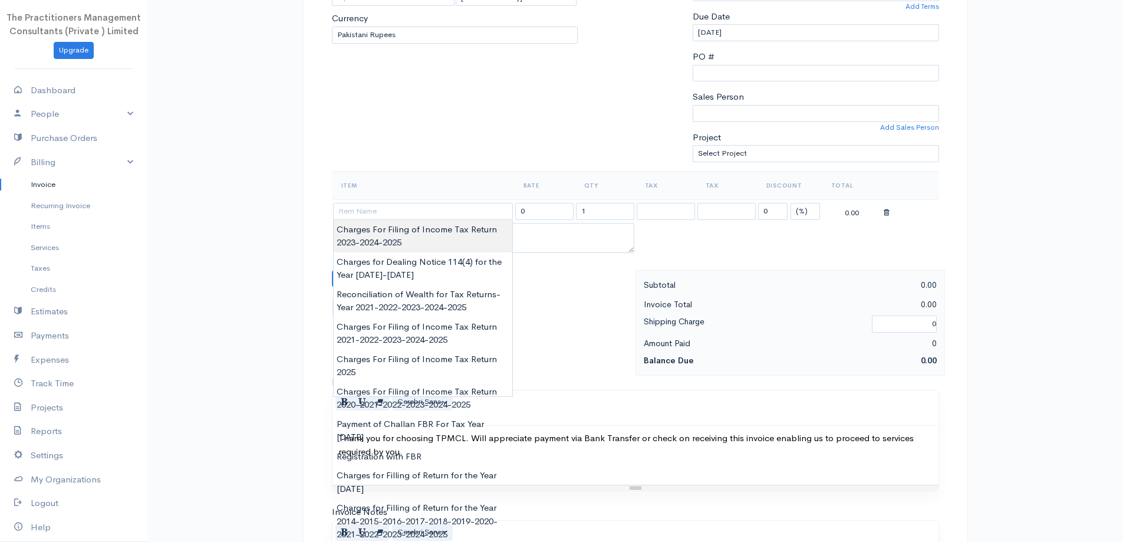
type input "Charges For Filing of Income Tax Return 2023-2024-2025"
type input "5000.00"
click at [426, 233] on body "The Practitioners Management Consultants (Private ) Limited Upgrade Dashboard P…" at bounding box center [561, 281] width 1123 height 1035
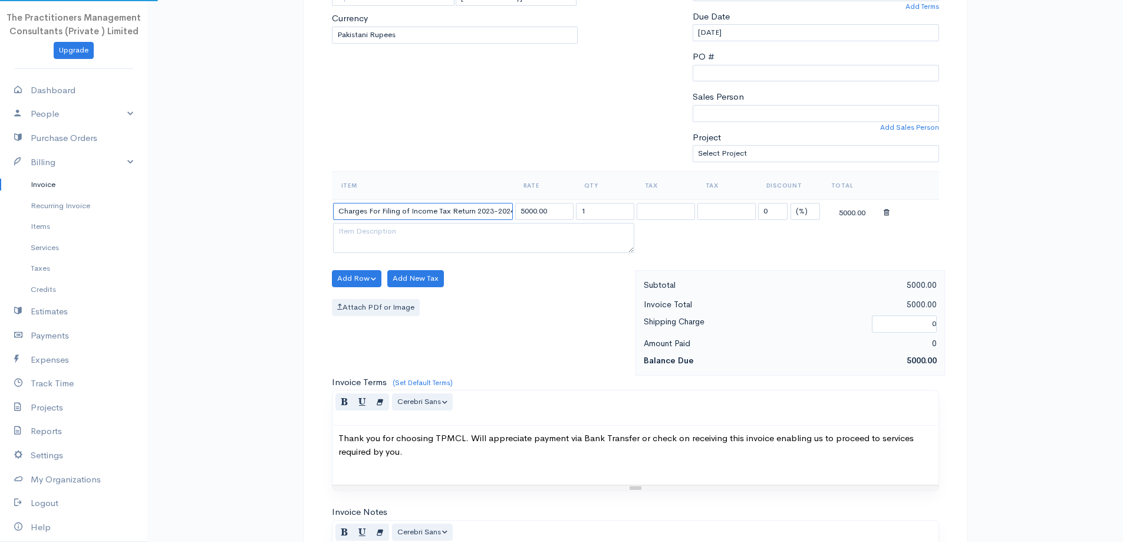
scroll to position [0, 24]
drag, startPoint x: 478, startPoint y: 210, endPoint x: 525, endPoint y: 214, distance: 47.3
click at [525, 214] on tr "Charges For Filing of Income Tax Return 2023-2024-2025 5000.00 1 0 (%) Flat 500…" at bounding box center [635, 210] width 607 height 23
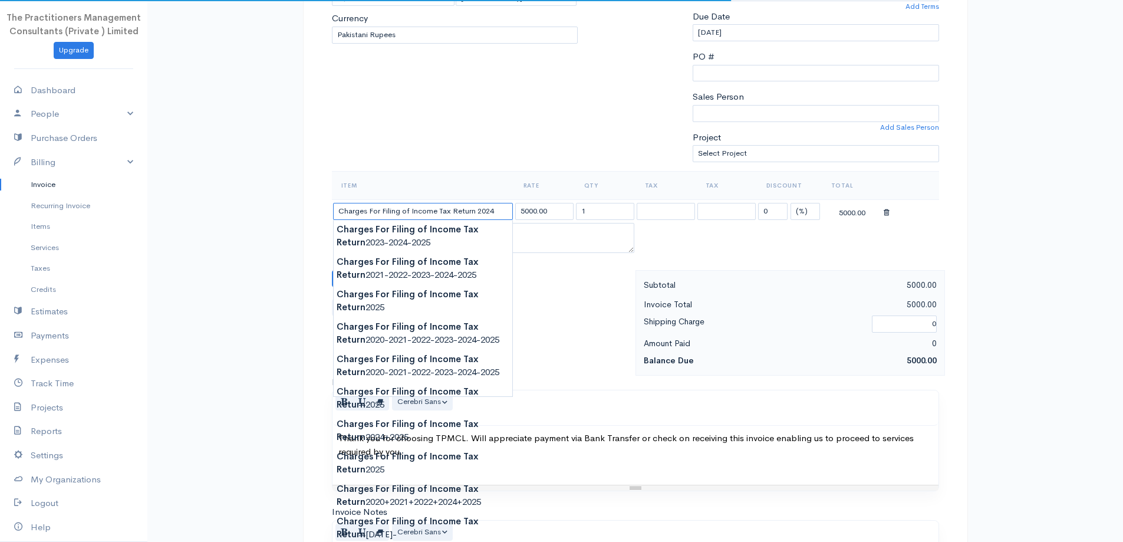
type input "Charges For Filing of Income Tax Return 2024"
click at [498, 160] on div "To Asif Ali 28 Karachi [Choose Country] United States Canada United Kingdom Afg…" at bounding box center [455, 30] width 258 height 282
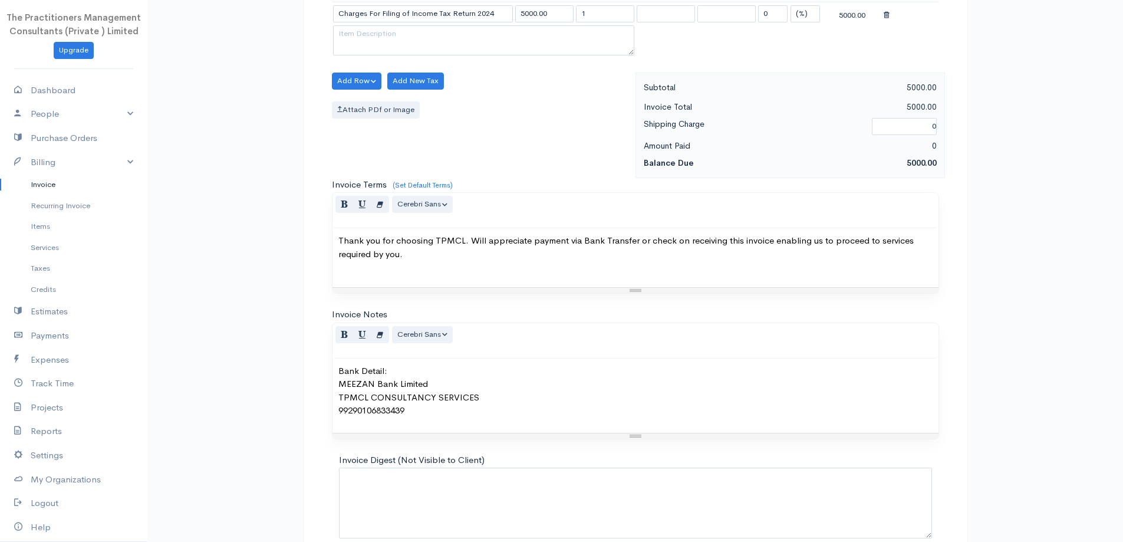
scroll to position [493, 0]
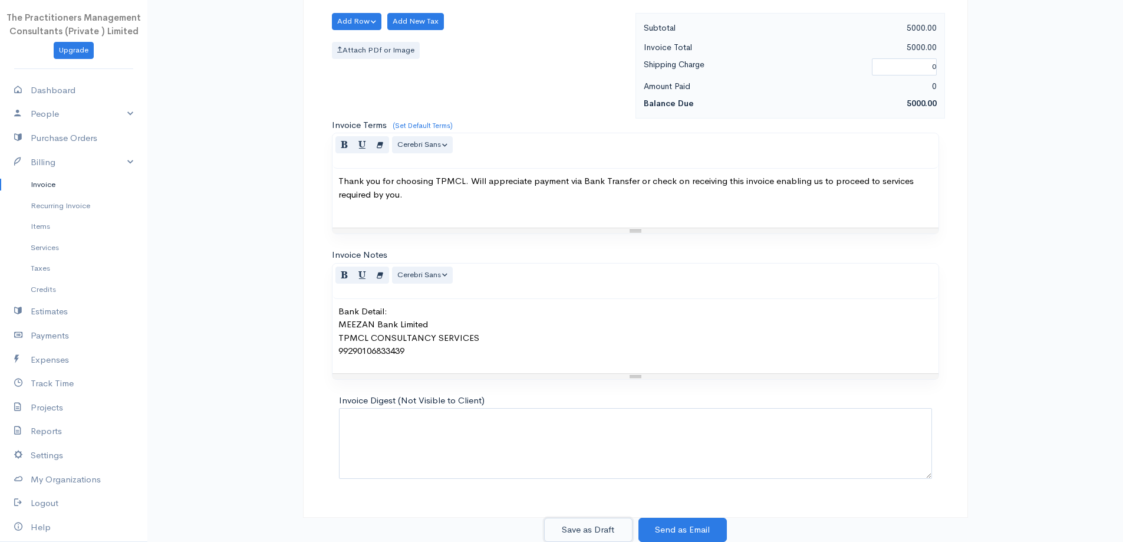
click at [602, 524] on button "Save as Draft" at bounding box center [588, 530] width 88 height 24
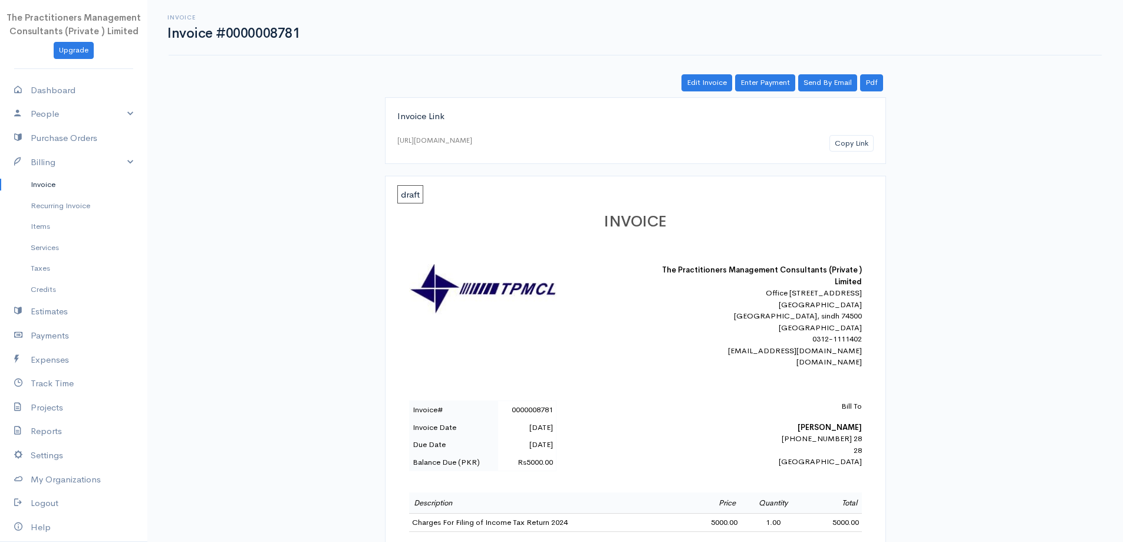
click at [57, 183] on link "Invoice" at bounding box center [73, 184] width 147 height 21
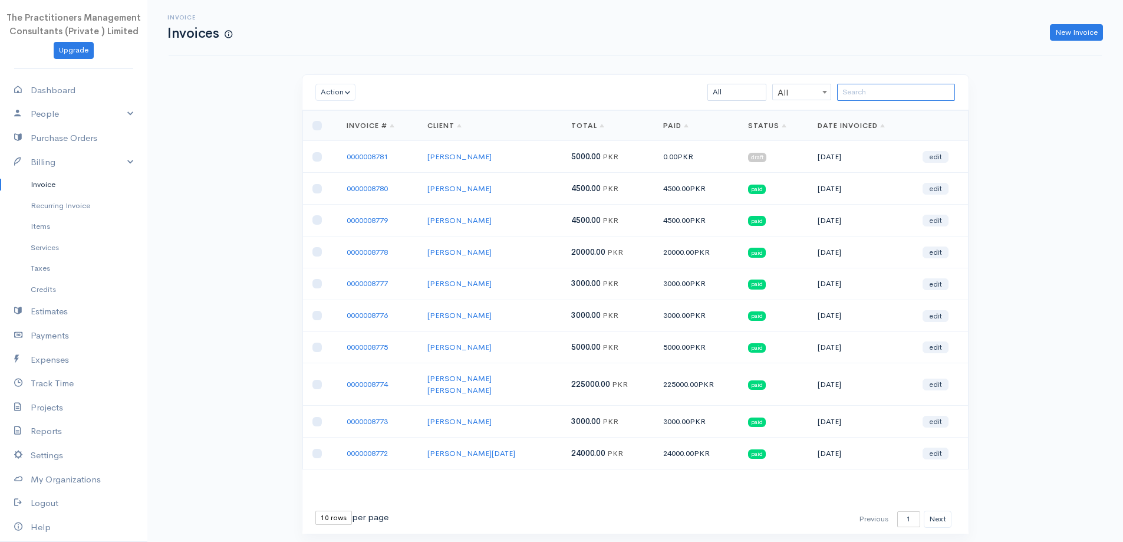
click at [875, 88] on input "search" at bounding box center [896, 92] width 118 height 17
click at [871, 88] on input "search" at bounding box center [896, 92] width 118 height 17
type input "a"
click at [1069, 27] on link "New Invoice" at bounding box center [1076, 32] width 53 height 17
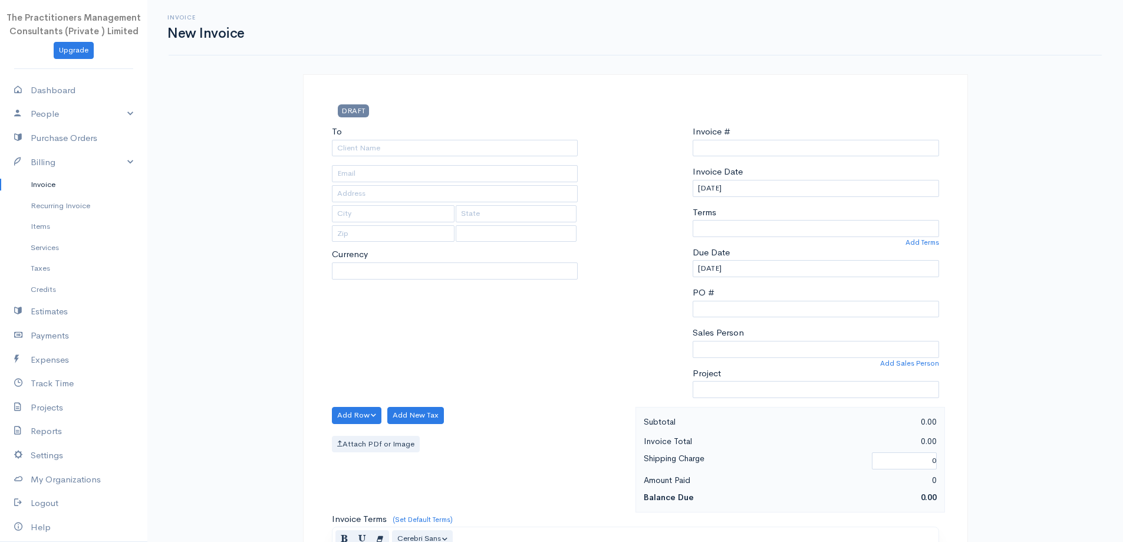
type input "0000008782"
select select "[GEOGRAPHIC_DATA]"
select select "PKR"
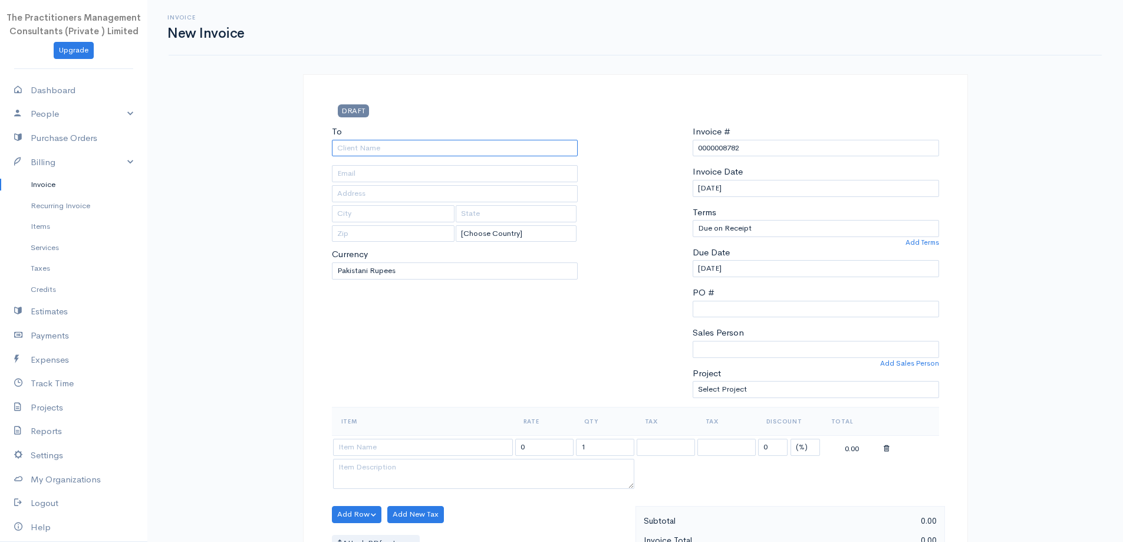
click at [431, 152] on input "To" at bounding box center [455, 148] width 246 height 17
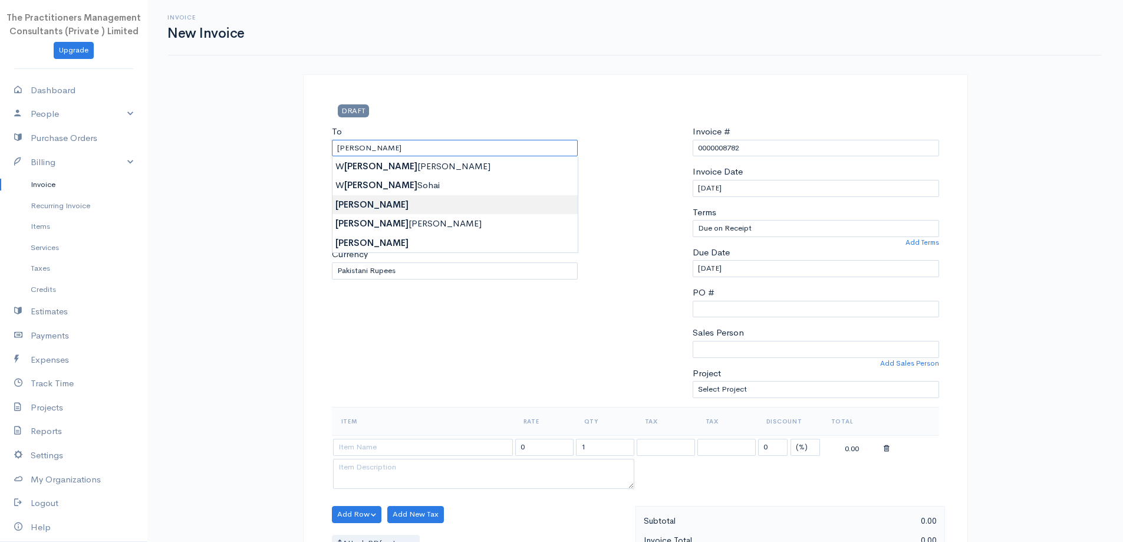
type input "Asif Ali"
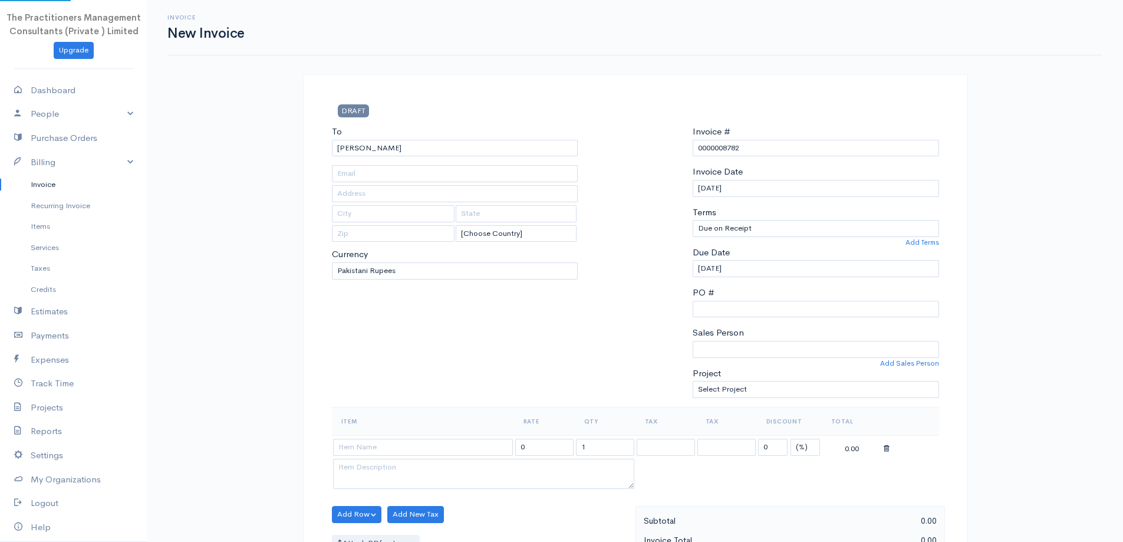
click at [430, 208] on body "The Practitioners Management Consultants (Private ) Limited Upgrade Dashboard P…" at bounding box center [561, 517] width 1123 height 1035
type input "1796"
type input "[GEOGRAPHIC_DATA]"
click at [392, 156] on input "Asif Ali" at bounding box center [455, 148] width 246 height 17
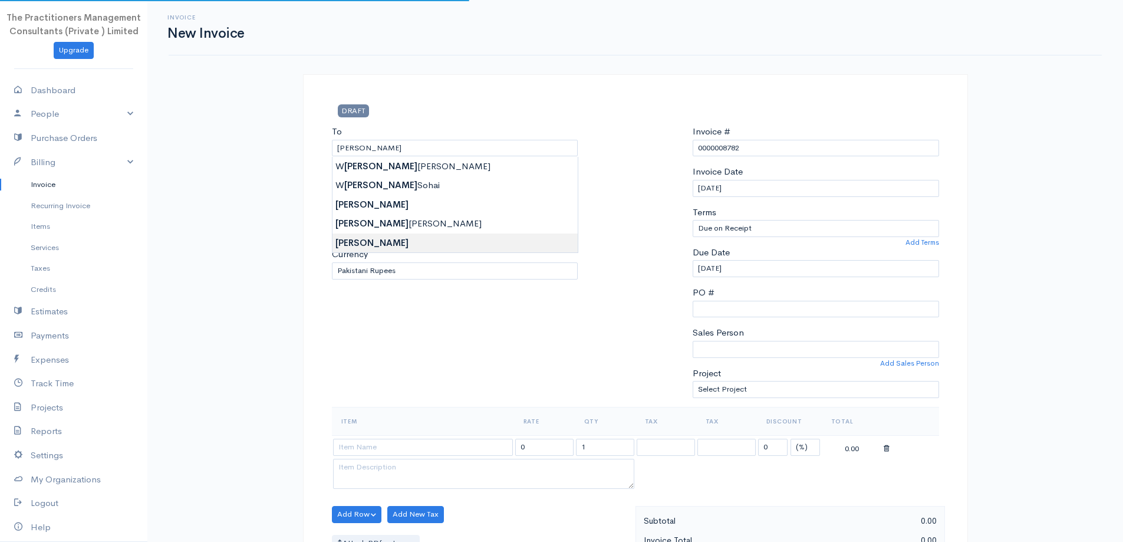
type input "Asif Ali"
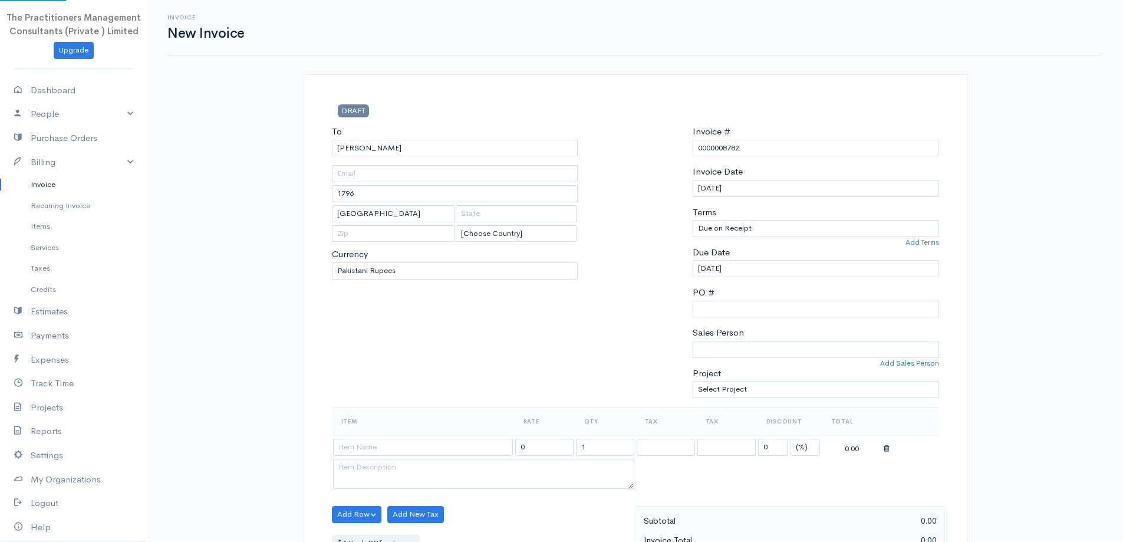
click at [404, 241] on body "The Practitioners Management Consultants (Private ) Limited Upgrade Dashboard P…" at bounding box center [561, 517] width 1123 height 1035
type input "28"
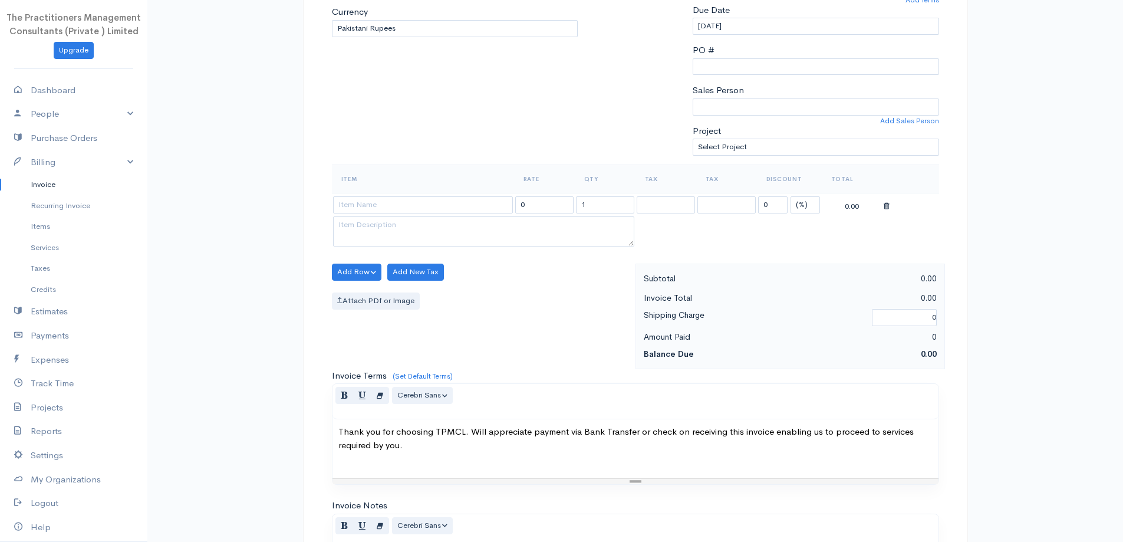
scroll to position [354, 0]
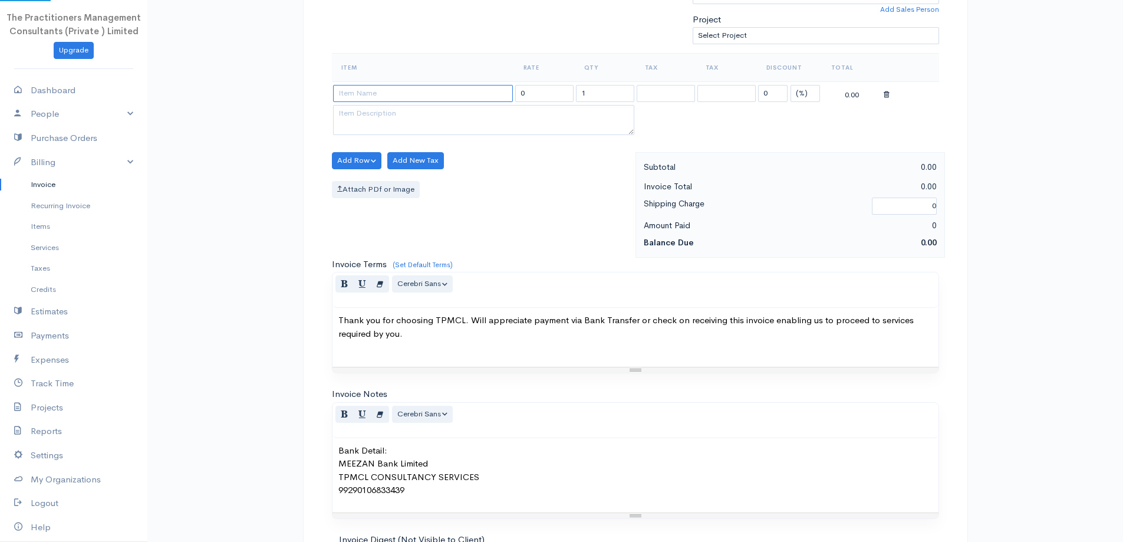
click at [377, 100] on input at bounding box center [423, 93] width 180 height 17
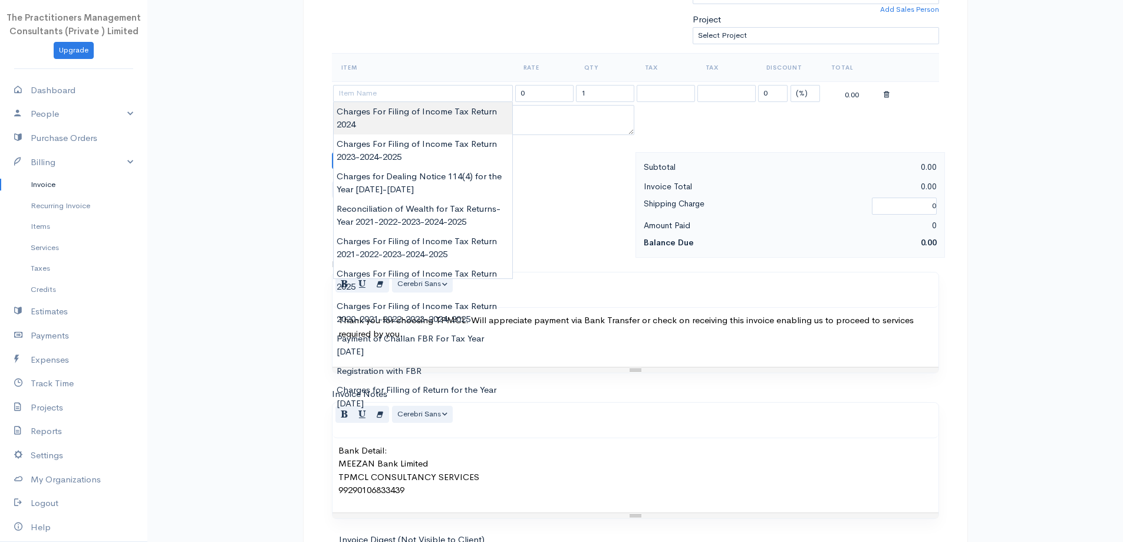
type input "Charges For Filing of Income Tax Return 2024"
type input "5000.00"
click at [390, 111] on body "The Practitioners Management Consultants (Private ) Limited Upgrade Dashboard P…" at bounding box center [561, 163] width 1123 height 1035
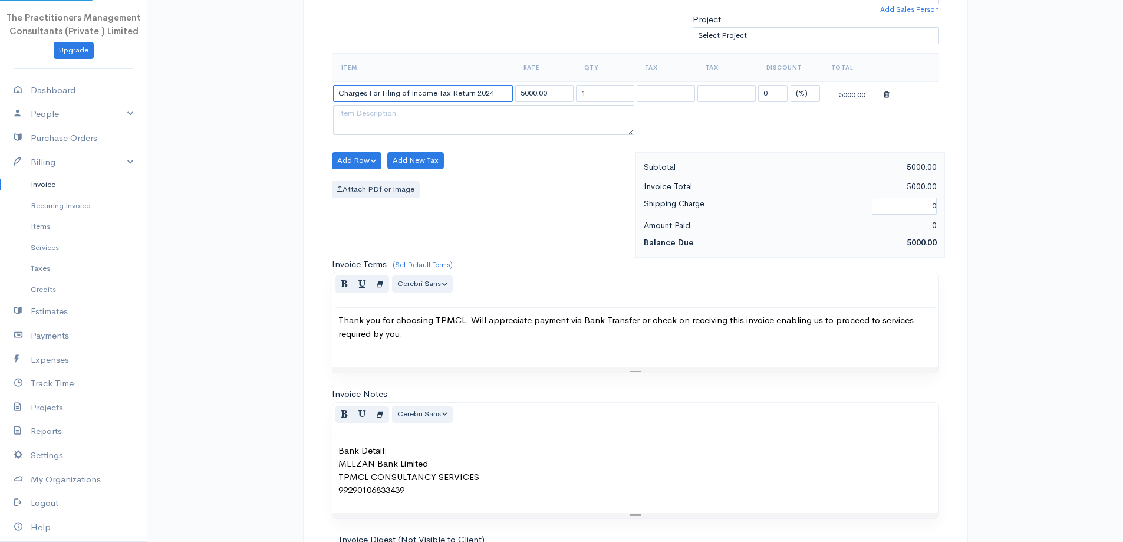
click at [499, 95] on input "Charges For Filing of Income Tax Return 2024" at bounding box center [423, 93] width 180 height 17
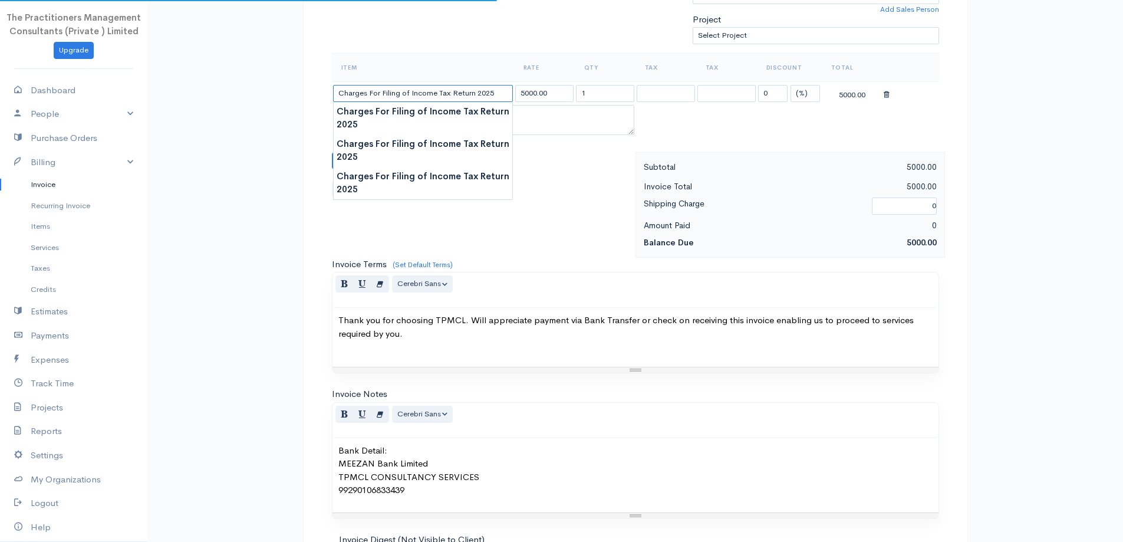
type input "Charges For Filing of Income Tax Return 2025"
click at [498, 60] on th "Item" at bounding box center [423, 67] width 182 height 28
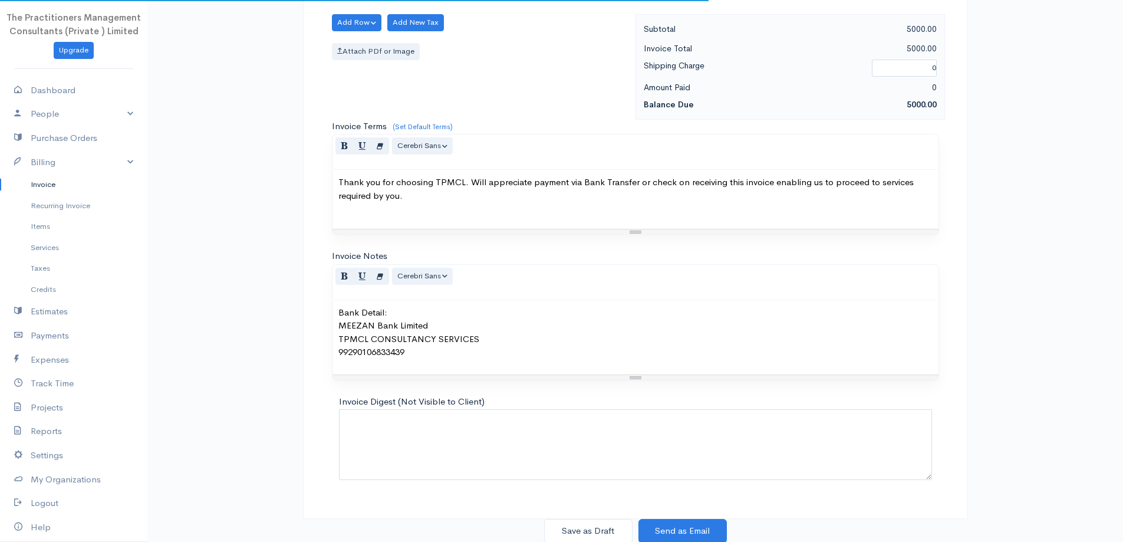
scroll to position [493, 0]
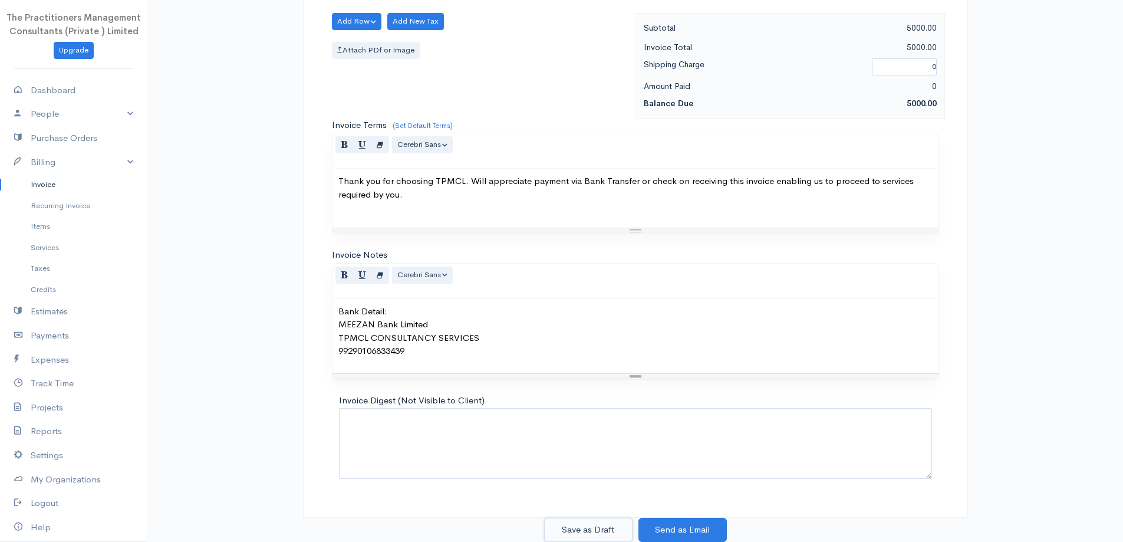
click at [629, 531] on button "Save as Draft" at bounding box center [588, 530] width 88 height 24
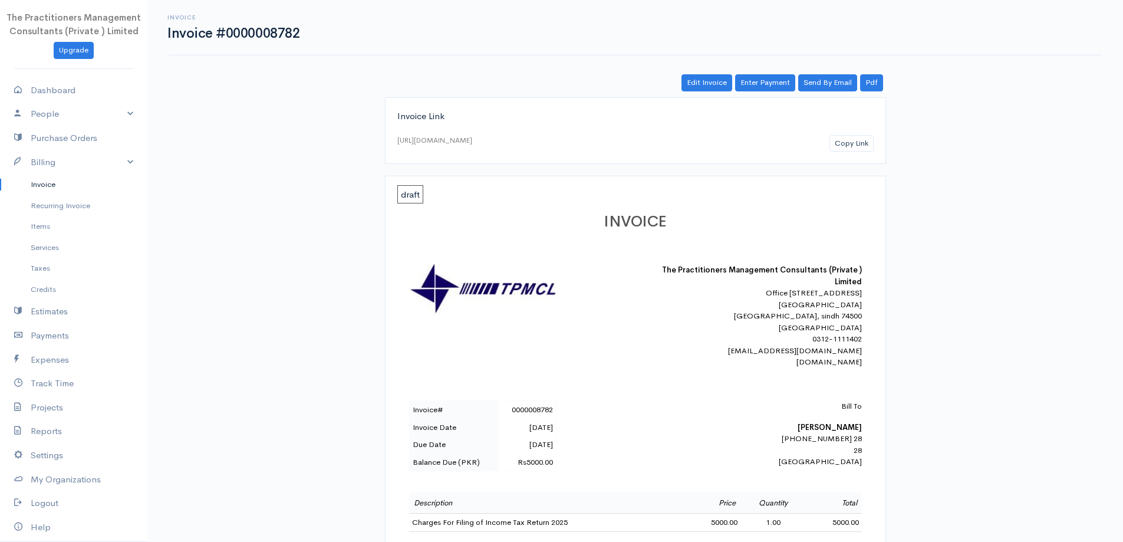
click at [57, 179] on link "Invoice" at bounding box center [73, 184] width 147 height 21
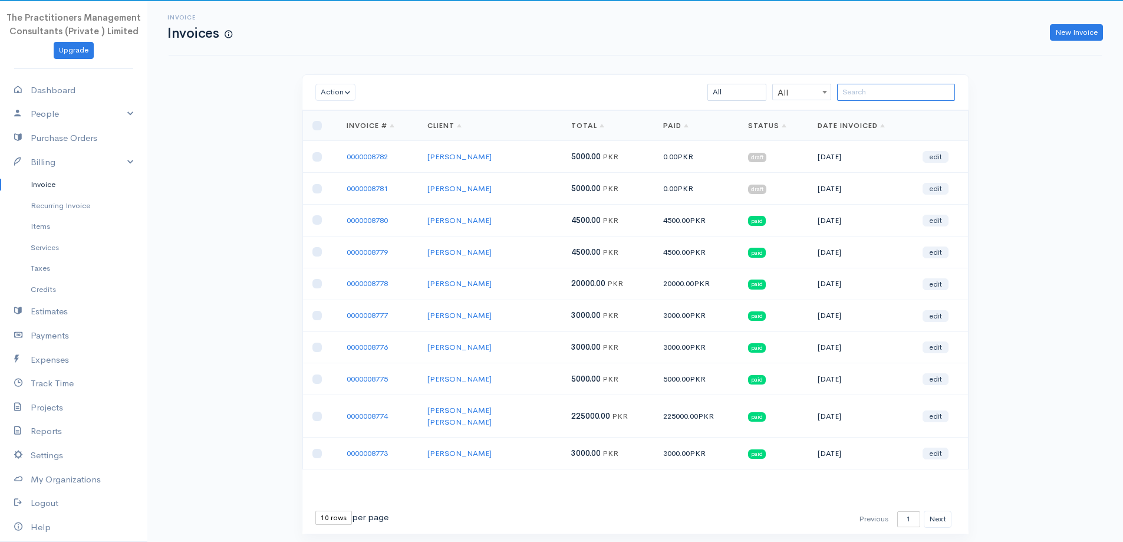
click at [919, 90] on input "search" at bounding box center [896, 92] width 118 height 17
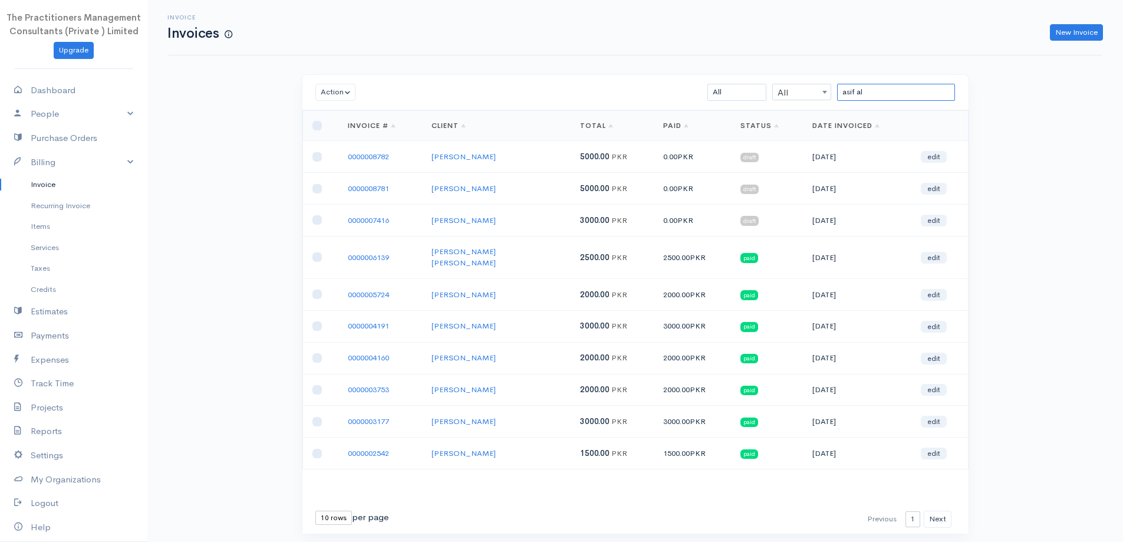
type input "asif al"
click at [320, 159] on input "checkbox" at bounding box center [316, 156] width 9 height 9
click at [337, 97] on button "Action" at bounding box center [335, 92] width 41 height 17
click at [364, 149] on link "Download PDF" at bounding box center [362, 157] width 93 height 21
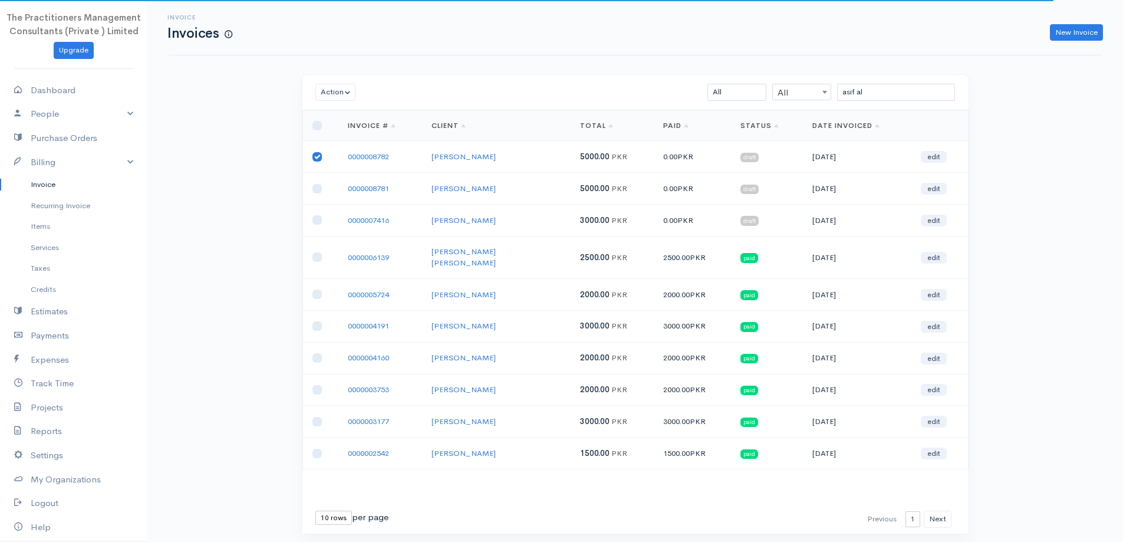
click at [318, 157] on input "checkbox" at bounding box center [316, 156] width 9 height 9
checkbox input "false"
click at [319, 189] on input "checkbox" at bounding box center [316, 188] width 9 height 9
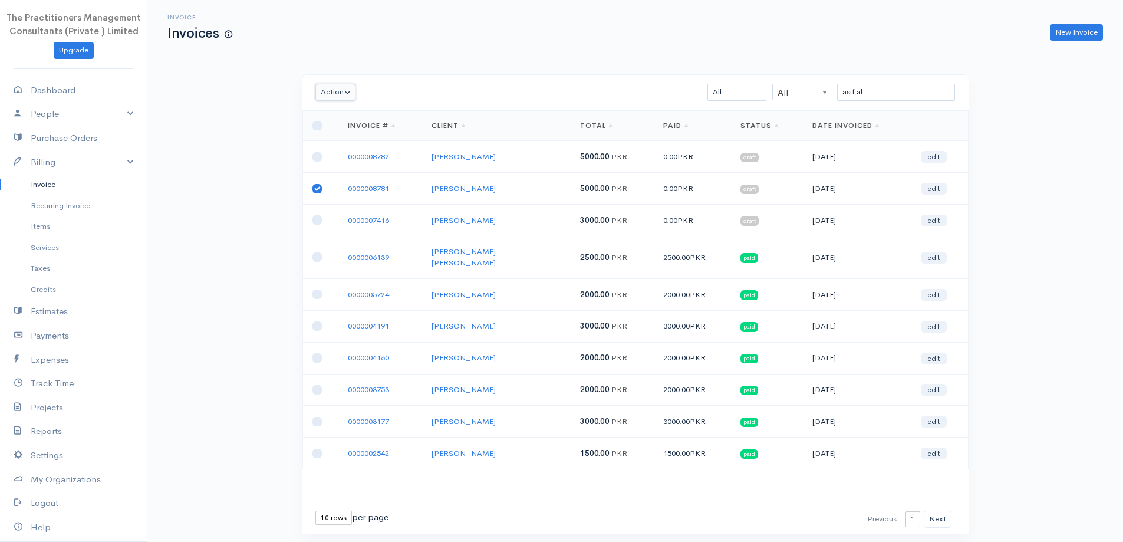
click at [343, 90] on button "Action" at bounding box center [335, 92] width 41 height 17
click at [363, 157] on link "Download PDF" at bounding box center [362, 157] width 93 height 21
click at [315, 190] on input "checkbox" at bounding box center [316, 188] width 9 height 9
checkbox input "false"
click at [318, 220] on input "checkbox" at bounding box center [316, 219] width 9 height 9
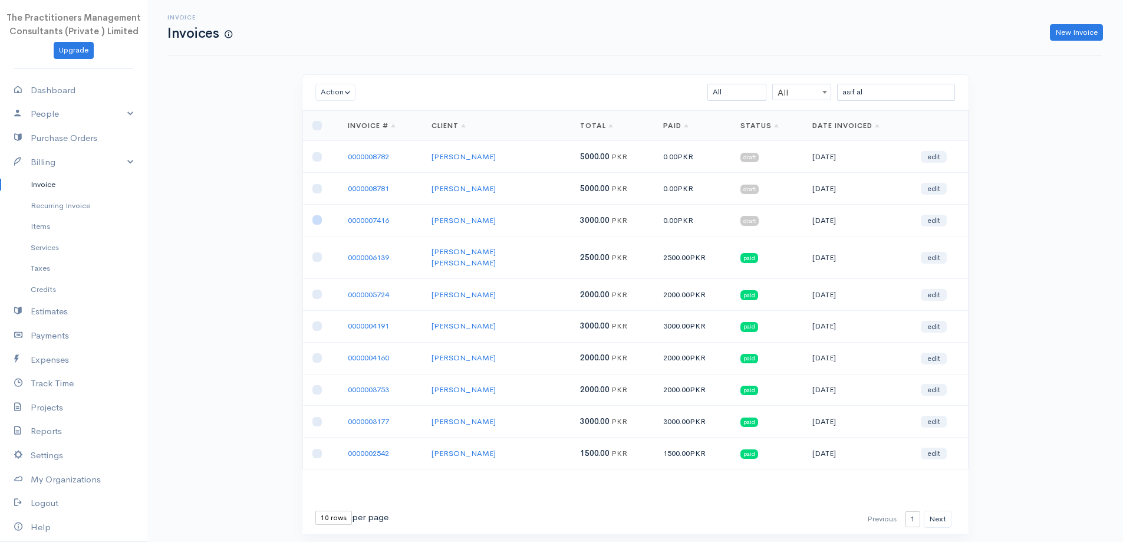
checkbox input "true"
click at [338, 93] on button "Action" at bounding box center [335, 92] width 41 height 17
click at [357, 161] on link "Download PDF" at bounding box center [362, 157] width 93 height 21
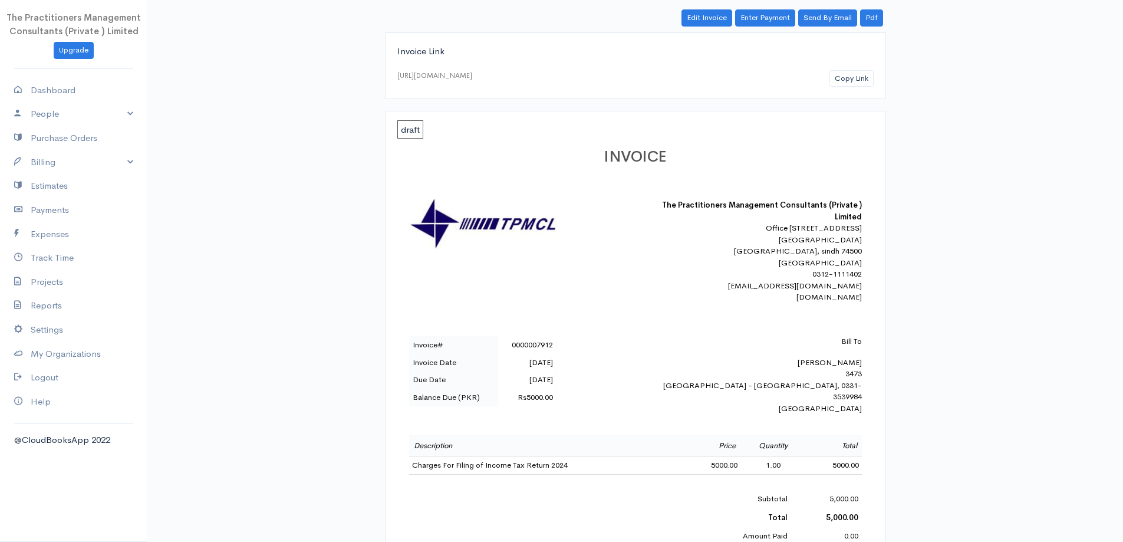
scroll to position [118, 0]
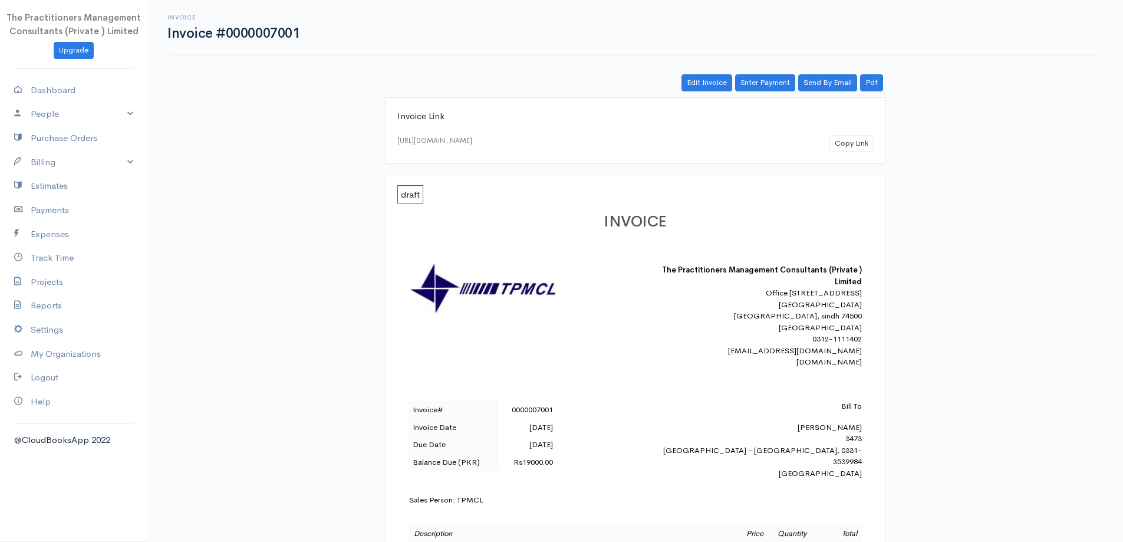
scroll to position [177, 0]
